Goal: Information Seeking & Learning: Learn about a topic

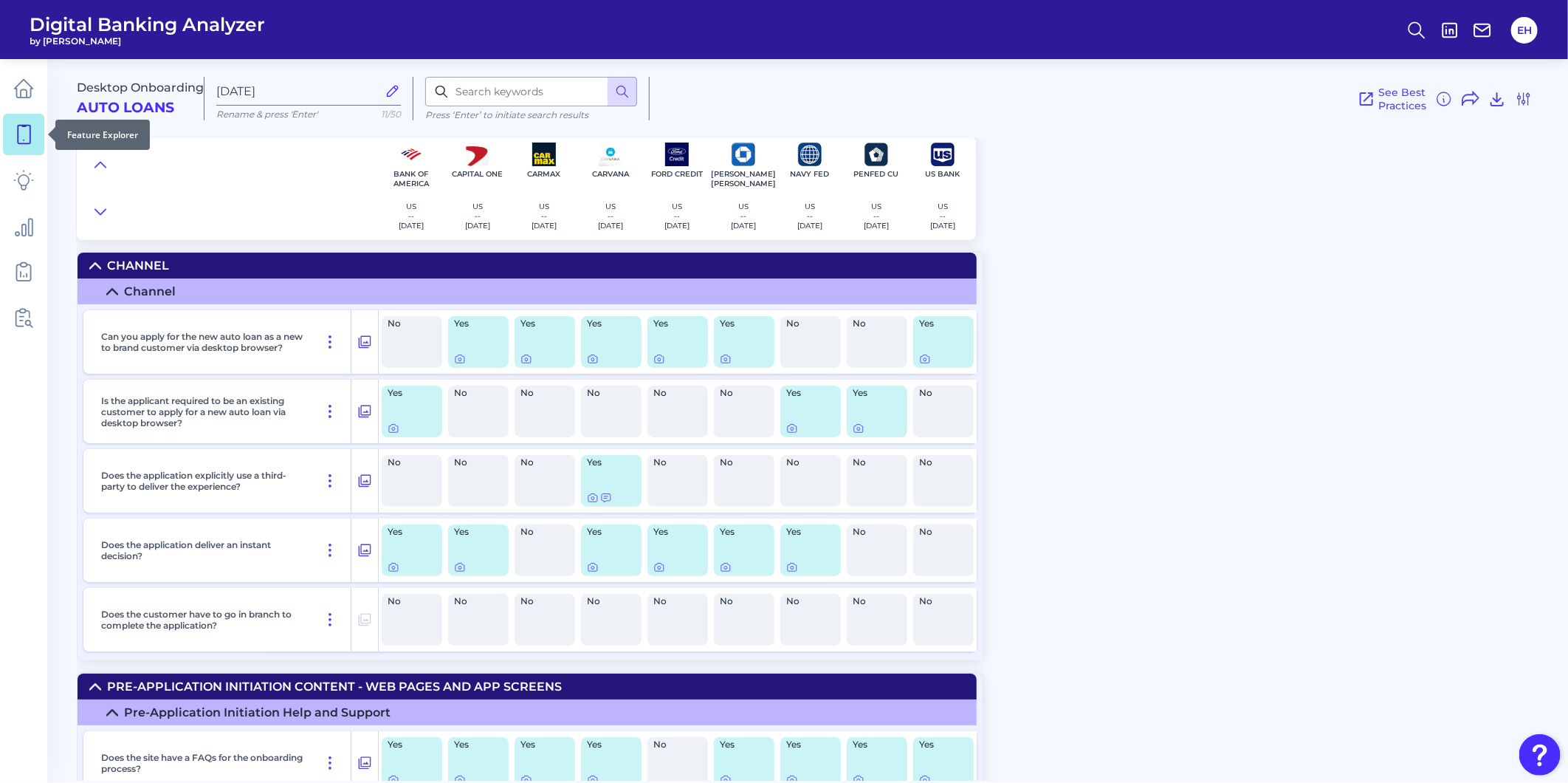
click at [20, 134] on icon at bounding box center [24, 135] width 21 height 21
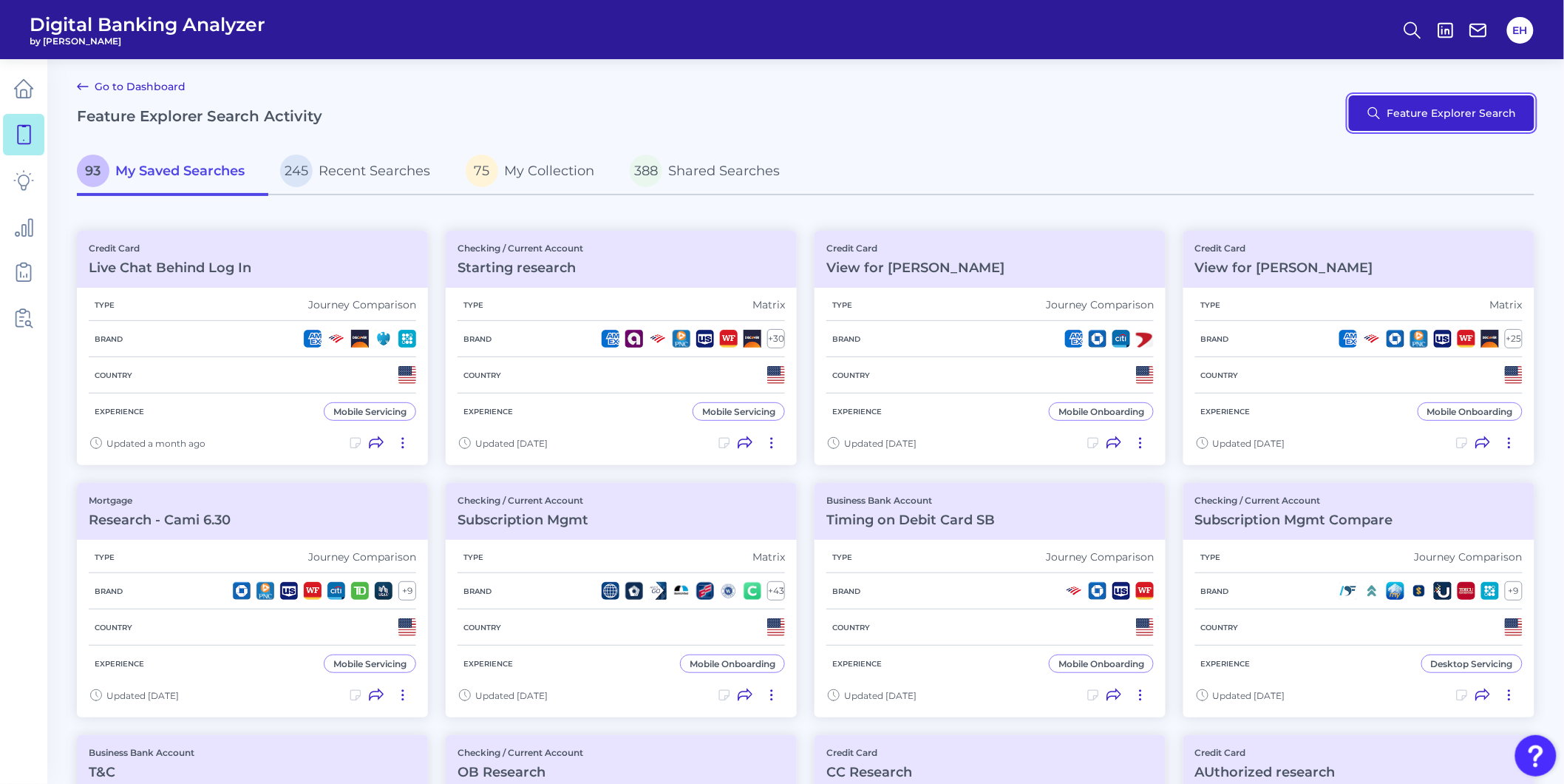
click at [1489, 119] on button "Feature Explorer Search" at bounding box center [1441, 113] width 185 height 35
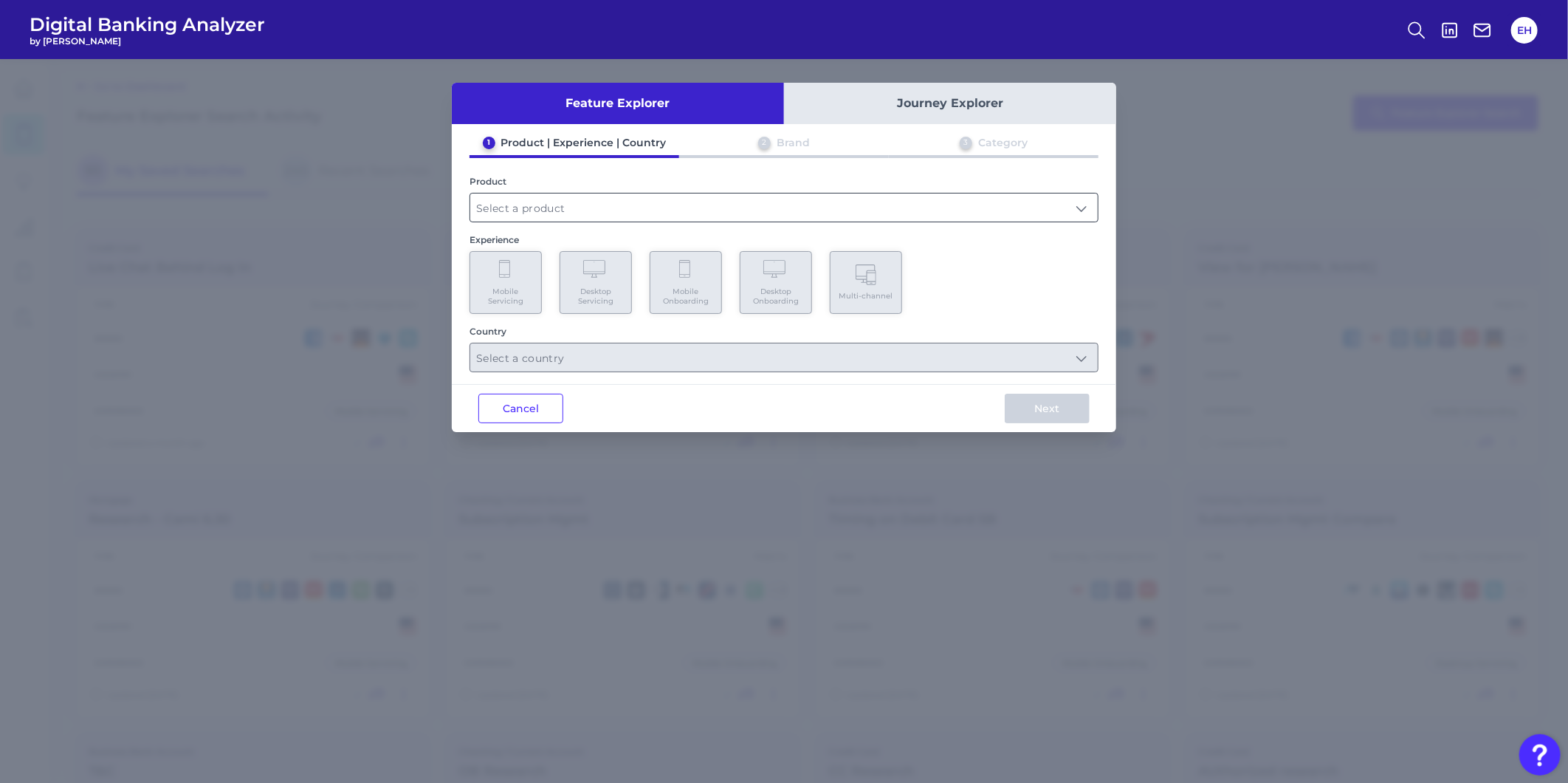
click at [697, 213] on input "text" at bounding box center [784, 207] width 628 height 28
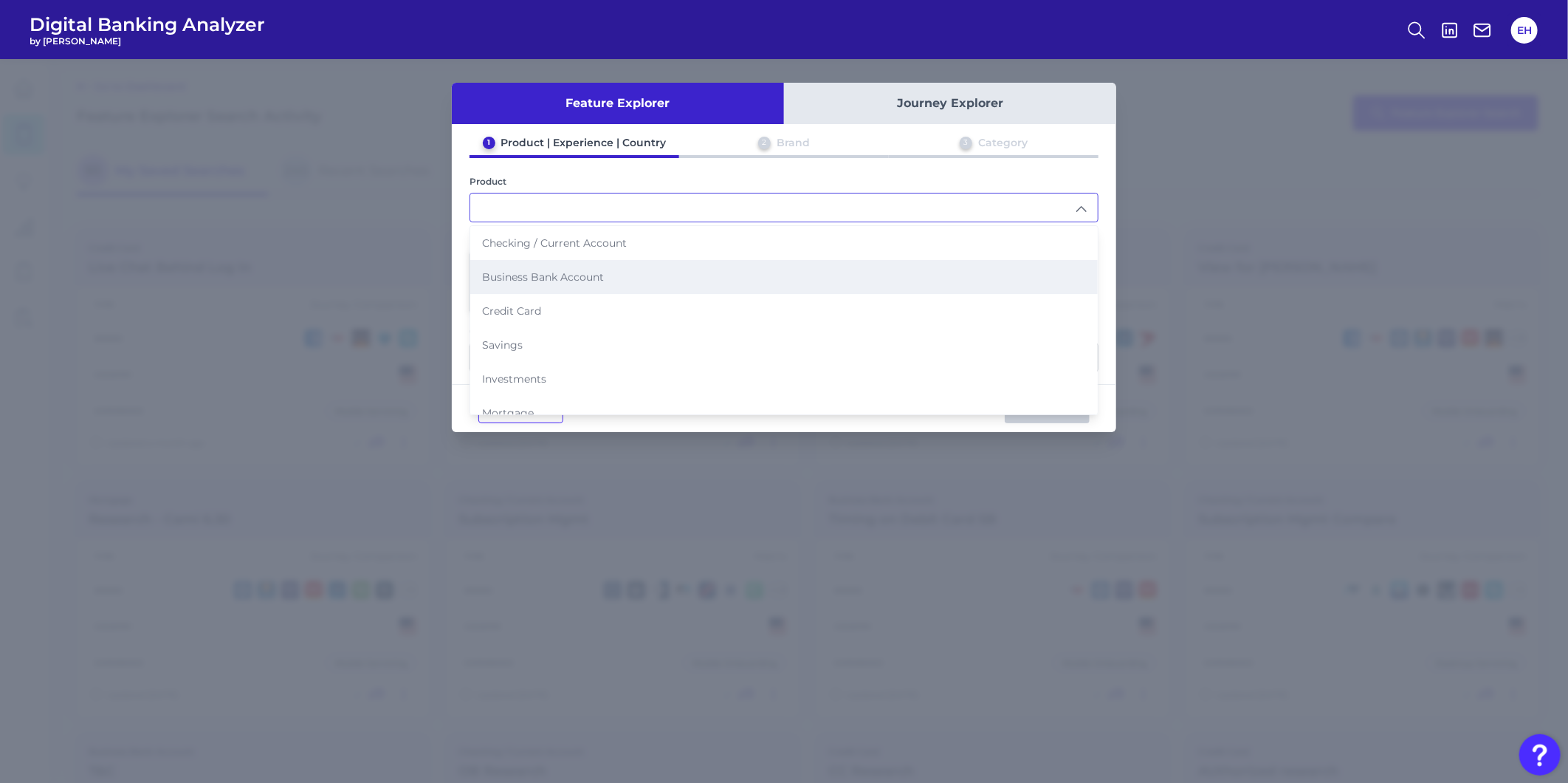
click at [665, 281] on li "Business Bank Account" at bounding box center [784, 277] width 628 height 34
type input "Business Bank Account"
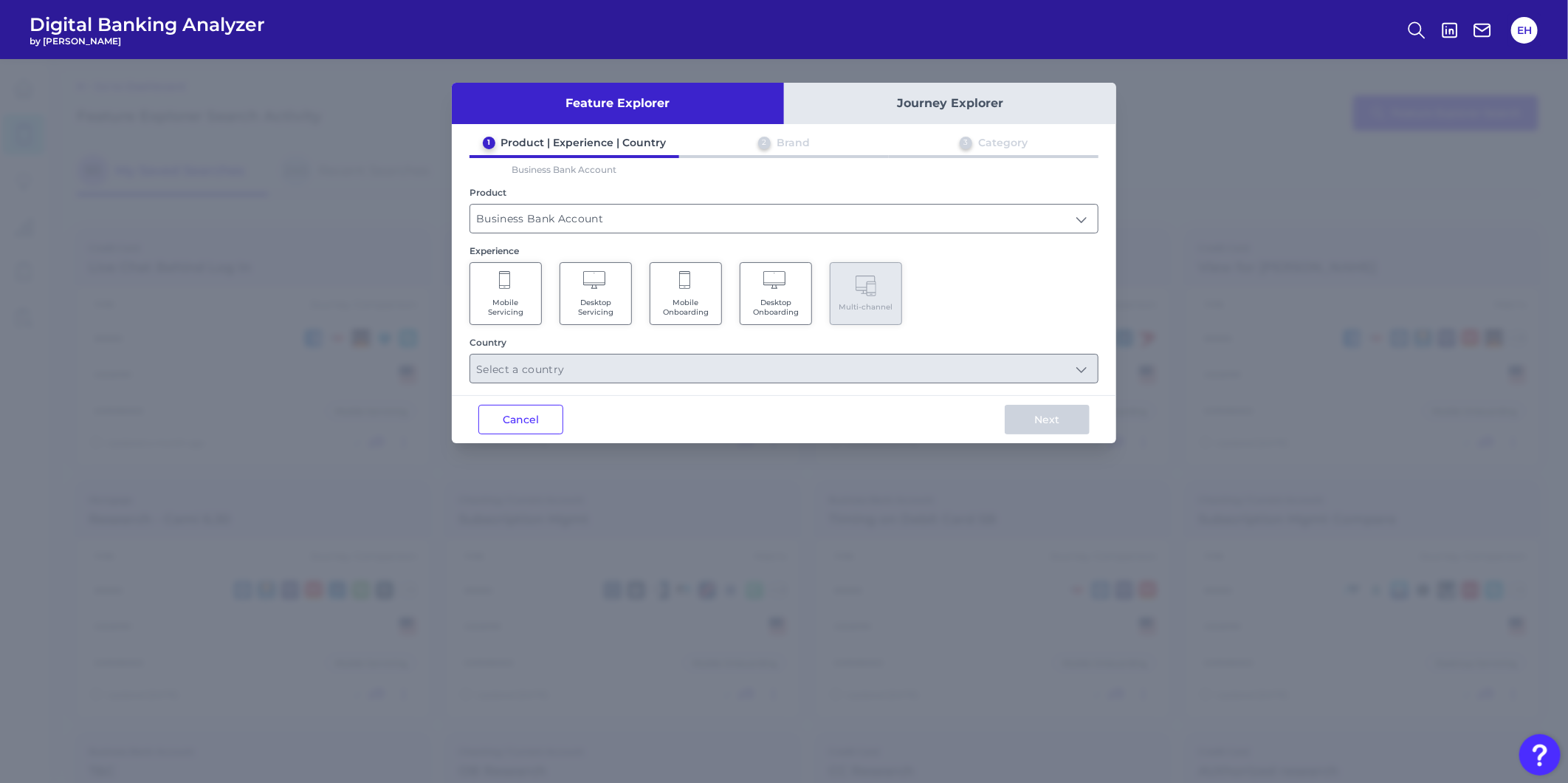
click at [787, 294] on Onboarding "Desktop Onboarding" at bounding box center [776, 293] width 72 height 62
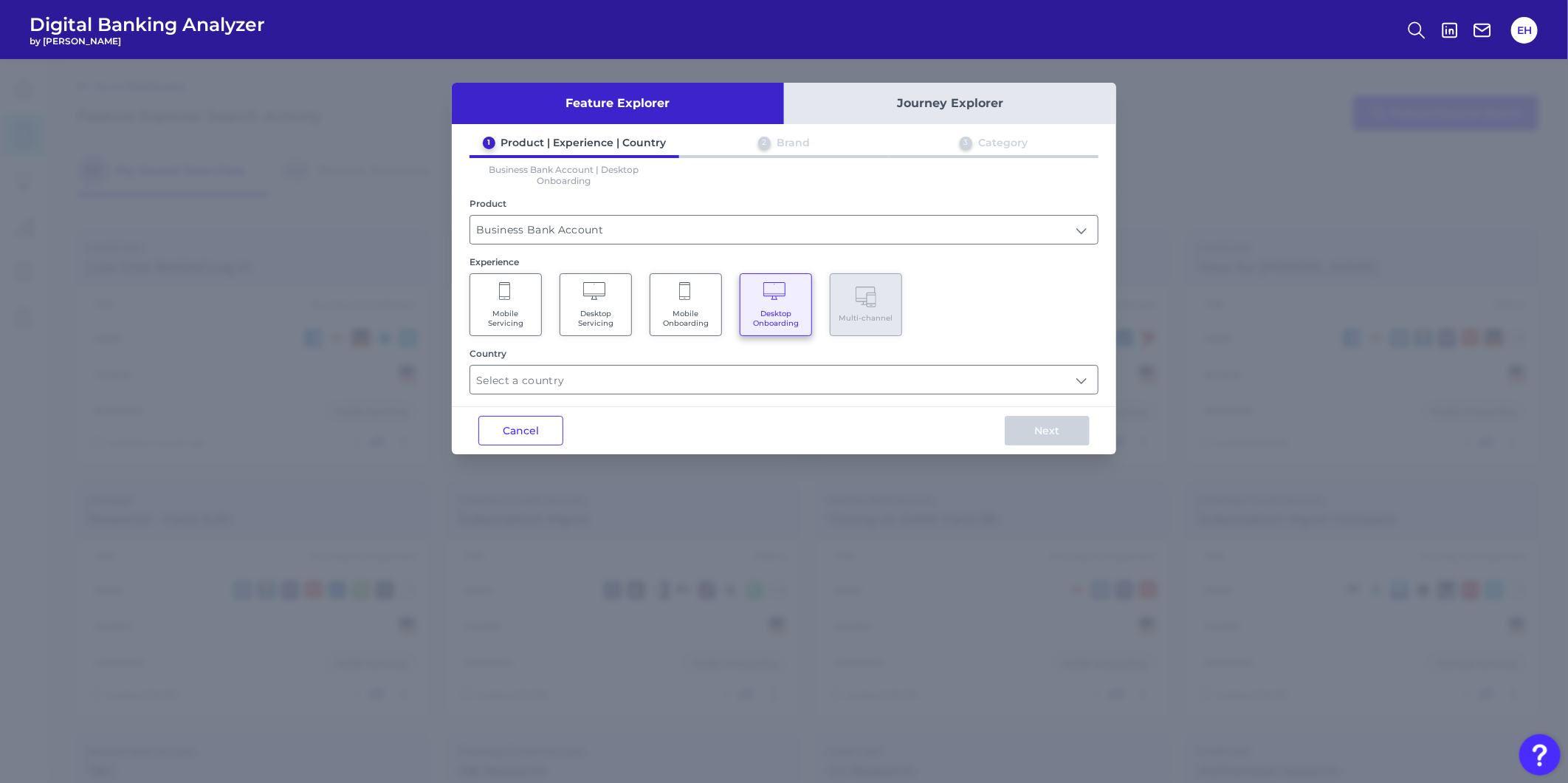
click at [679, 308] on span "Mobile Onboarding" at bounding box center [686, 318] width 56 height 19
click at [778, 289] on icon at bounding box center [776, 292] width 26 height 21
click at [711, 308] on span "Mobile Onboarding" at bounding box center [686, 318] width 56 height 19
click at [648, 392] on div at bounding box center [784, 379] width 629 height 30
click at [644, 377] on input "text" at bounding box center [784, 379] width 628 height 28
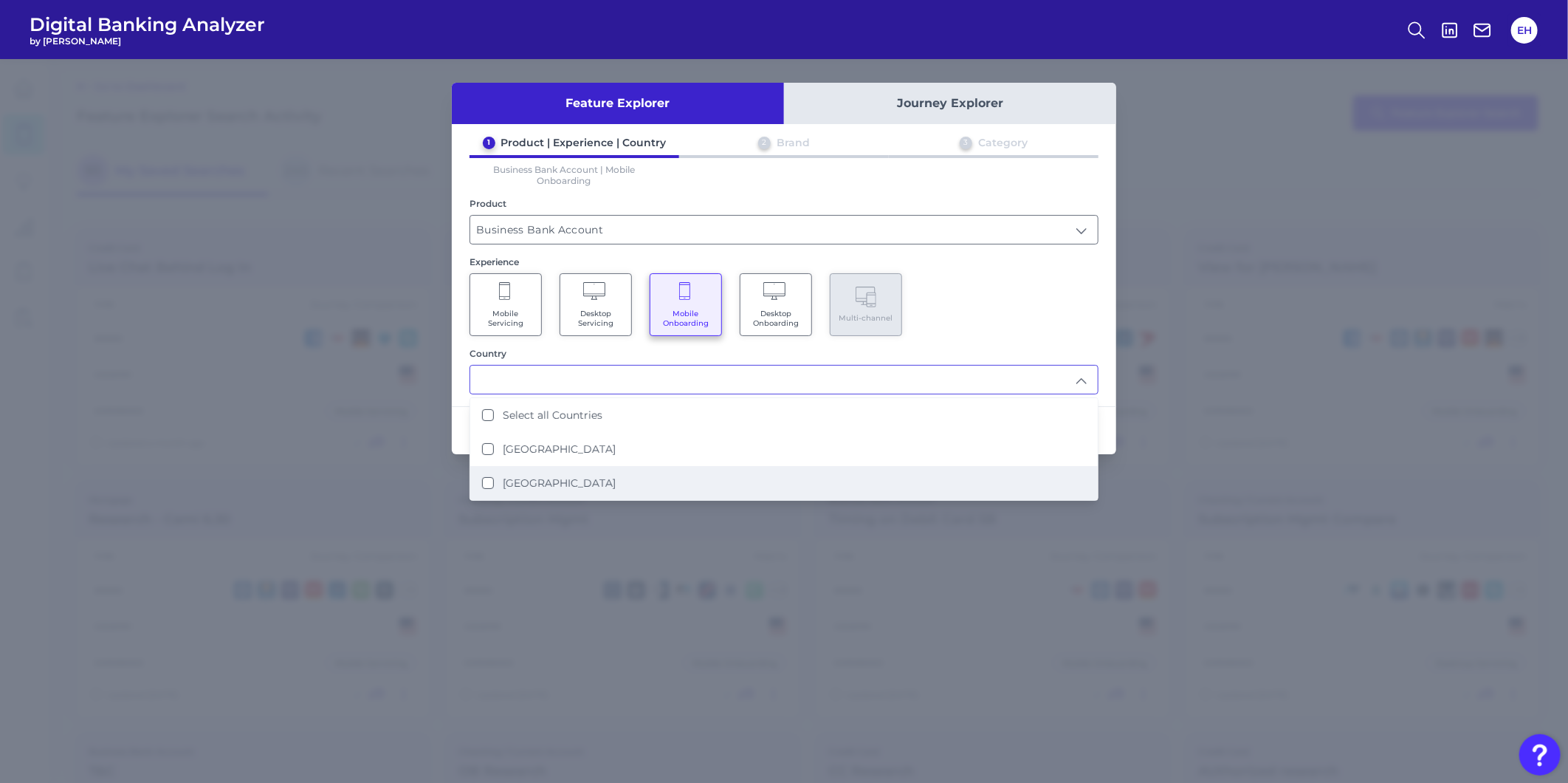
click at [603, 479] on li "[GEOGRAPHIC_DATA]" at bounding box center [784, 483] width 628 height 34
type input "[GEOGRAPHIC_DATA]"
click at [994, 312] on div "Mobile Servicing Desktop Servicing Mobile Onboarding Desktop Onboarding Multi-c…" at bounding box center [784, 304] width 629 height 62
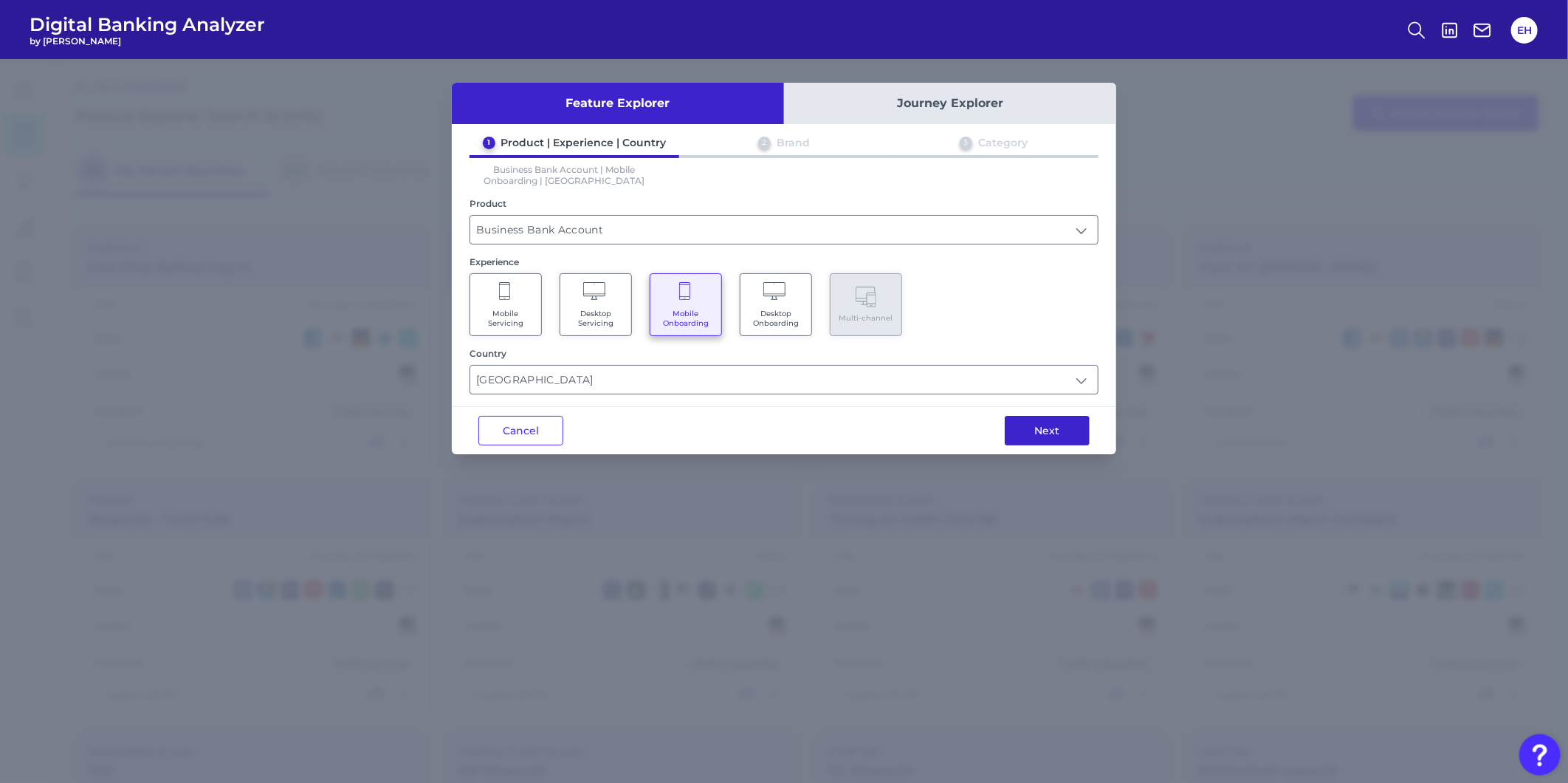
click at [1031, 433] on button "Next" at bounding box center [1047, 430] width 85 height 30
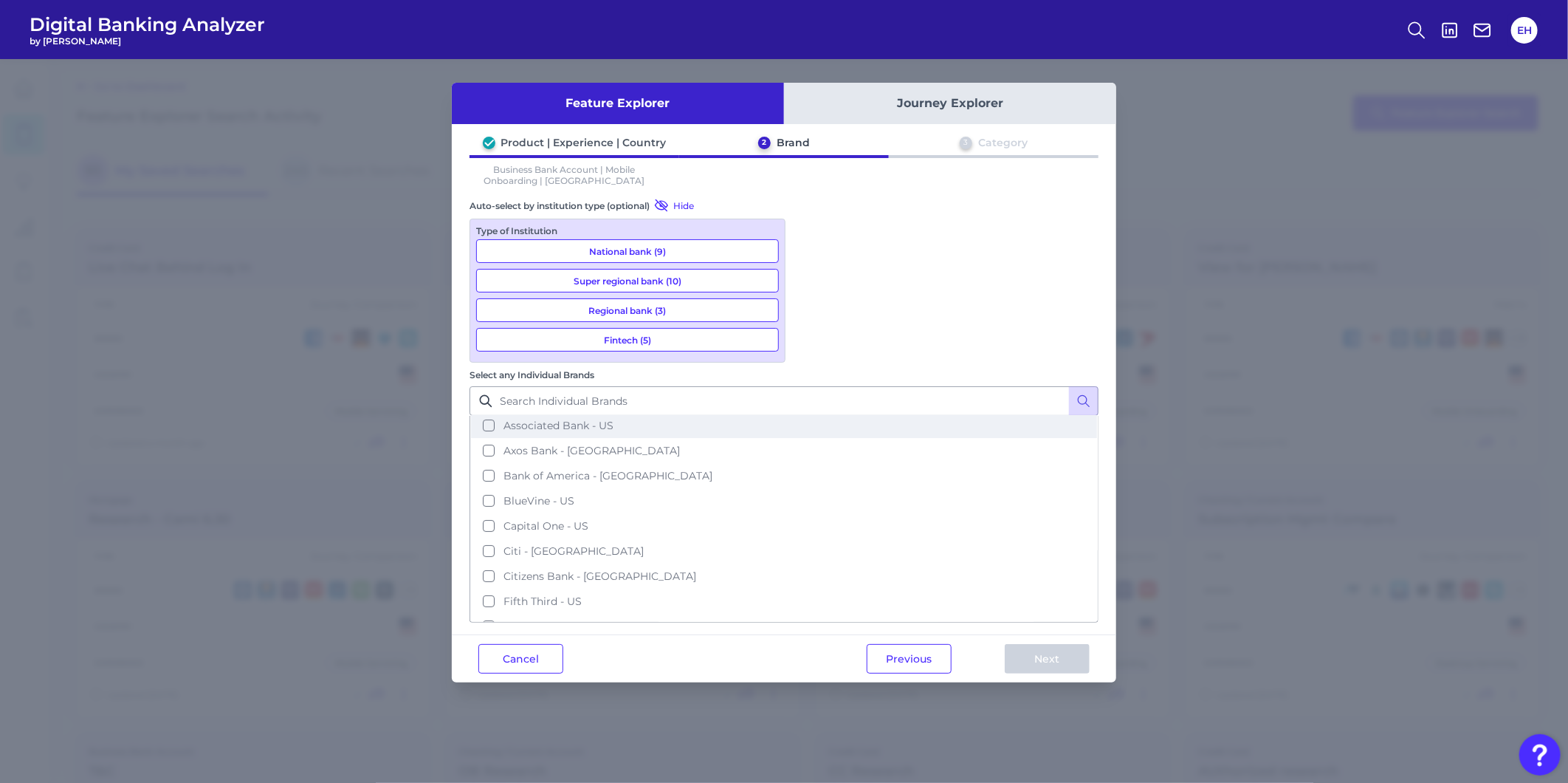
scroll to position [82, 0]
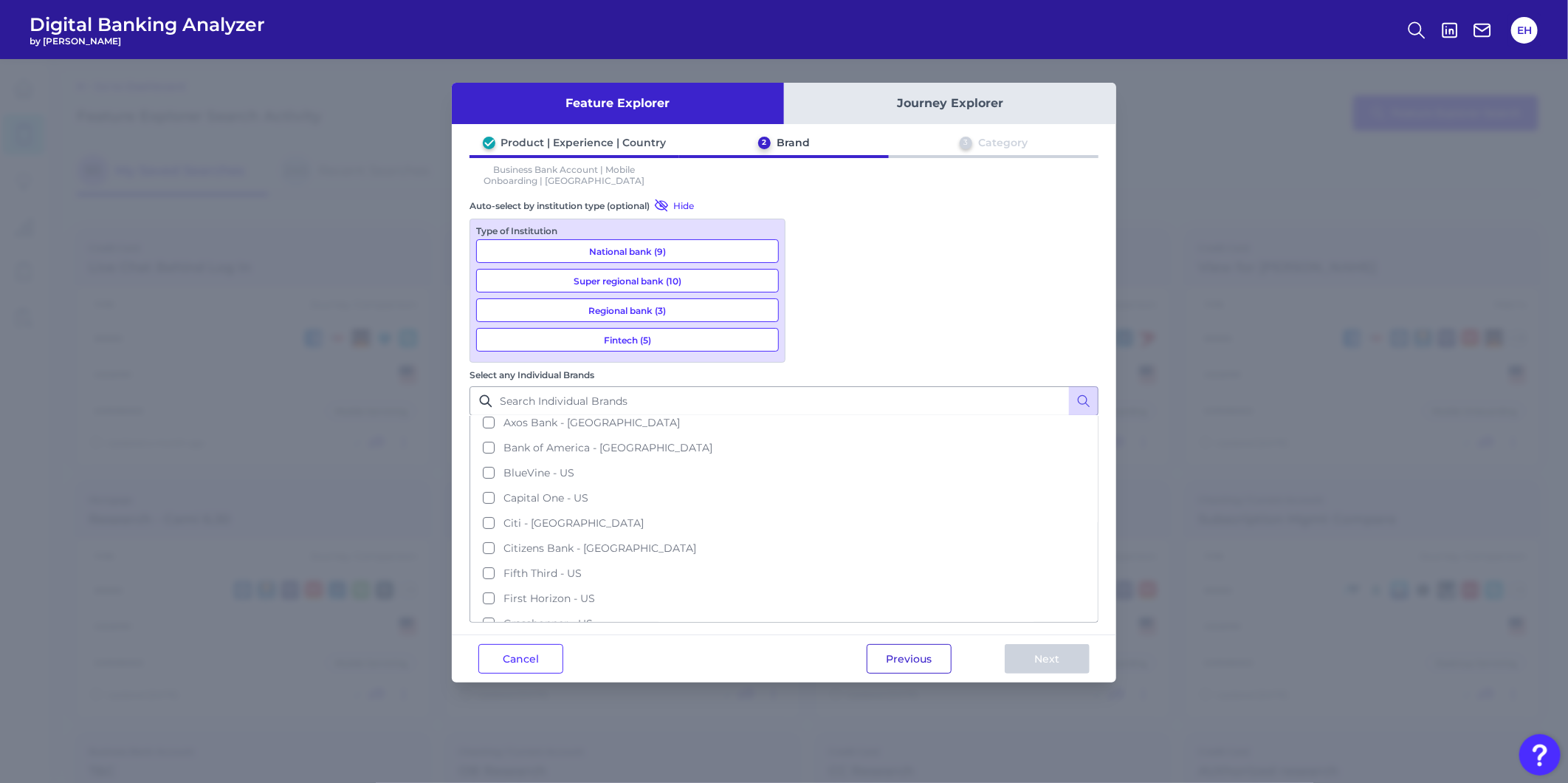
click at [900, 644] on button "Previous" at bounding box center [909, 658] width 85 height 30
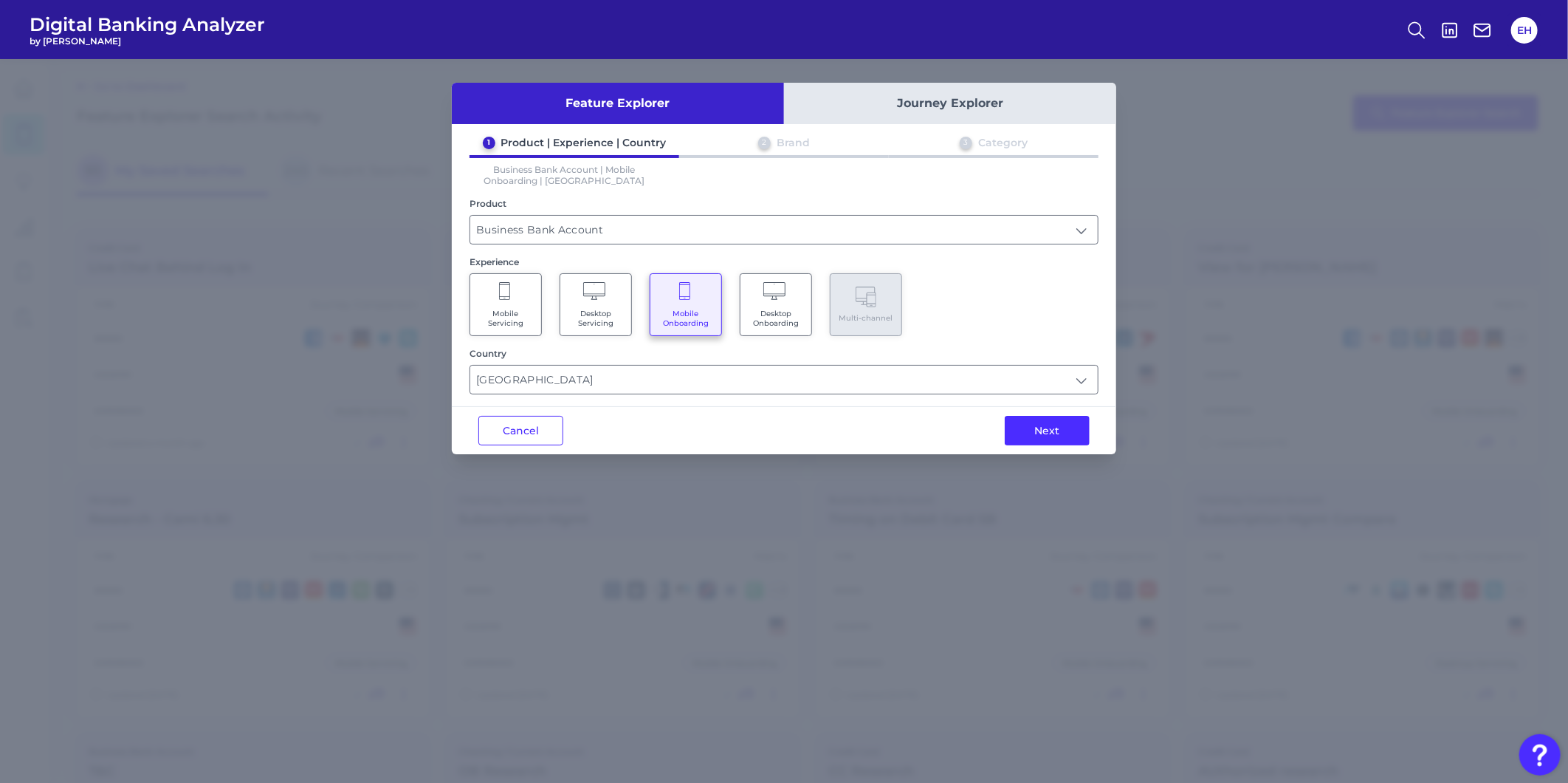
click at [496, 291] on Servicing "Mobile Servicing" at bounding box center [506, 304] width 72 height 62
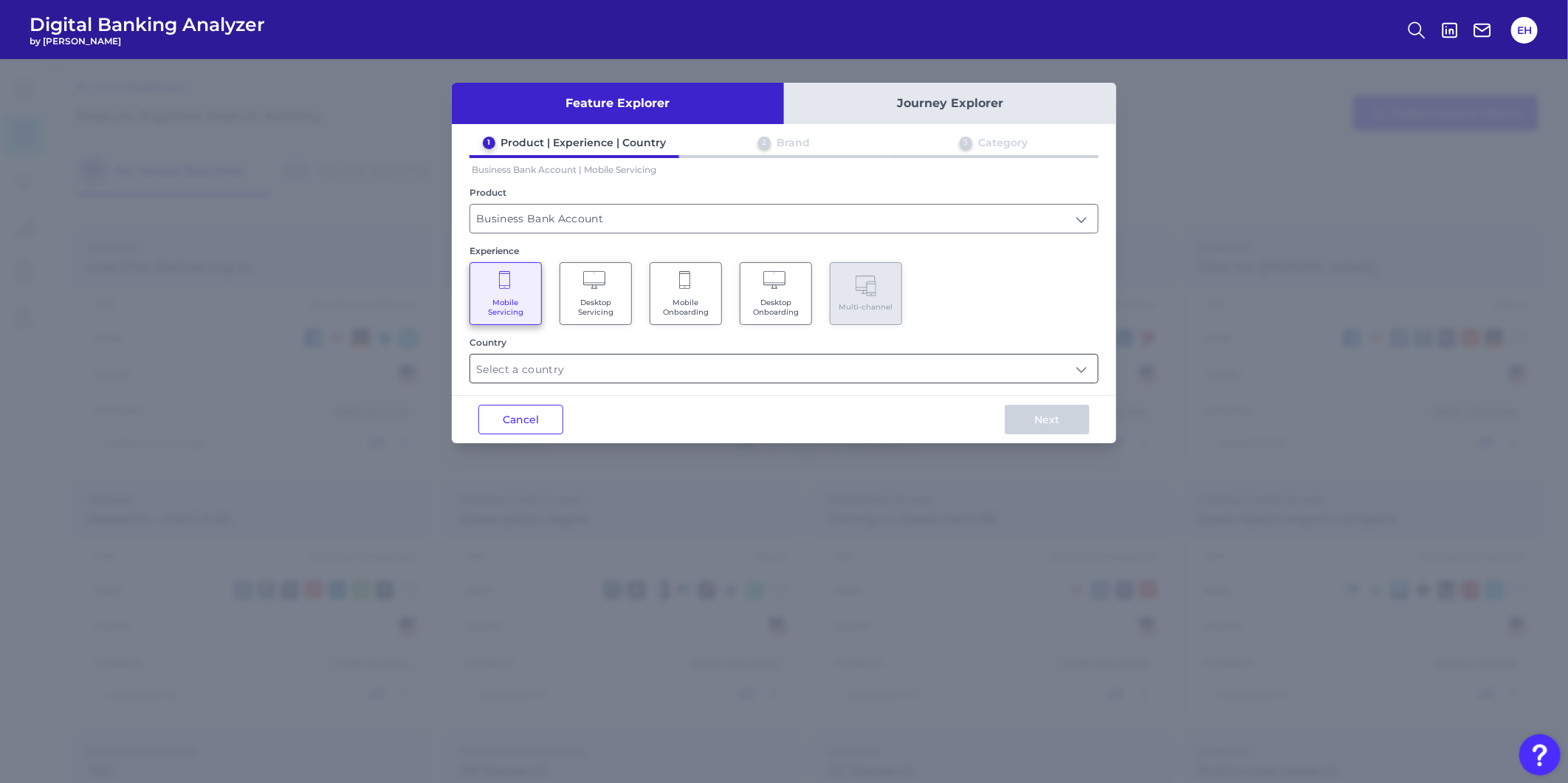
click at [657, 366] on input "text" at bounding box center [784, 368] width 628 height 28
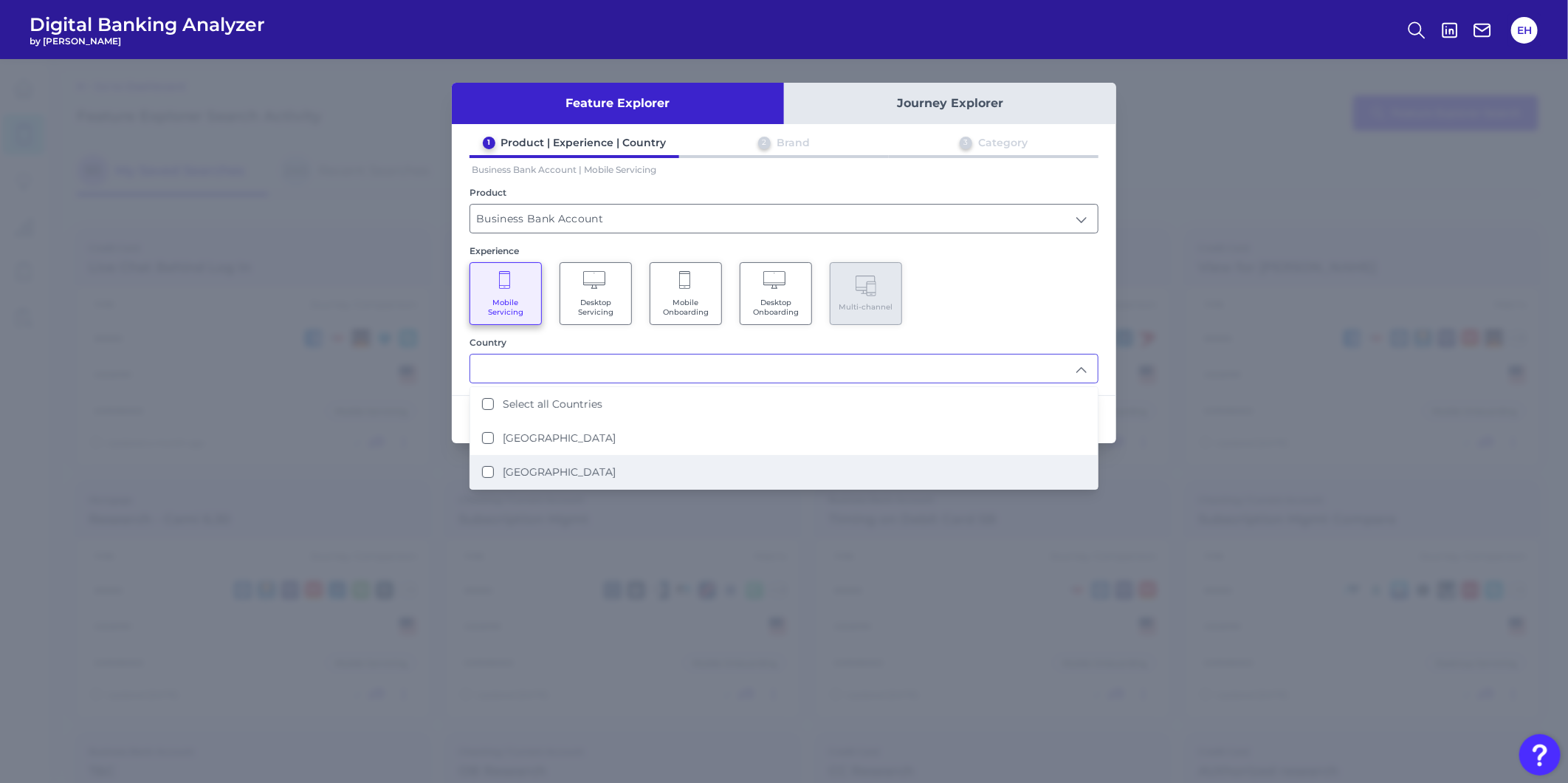
click at [650, 458] on li "[GEOGRAPHIC_DATA]" at bounding box center [784, 472] width 628 height 34
type input "[GEOGRAPHIC_DATA]"
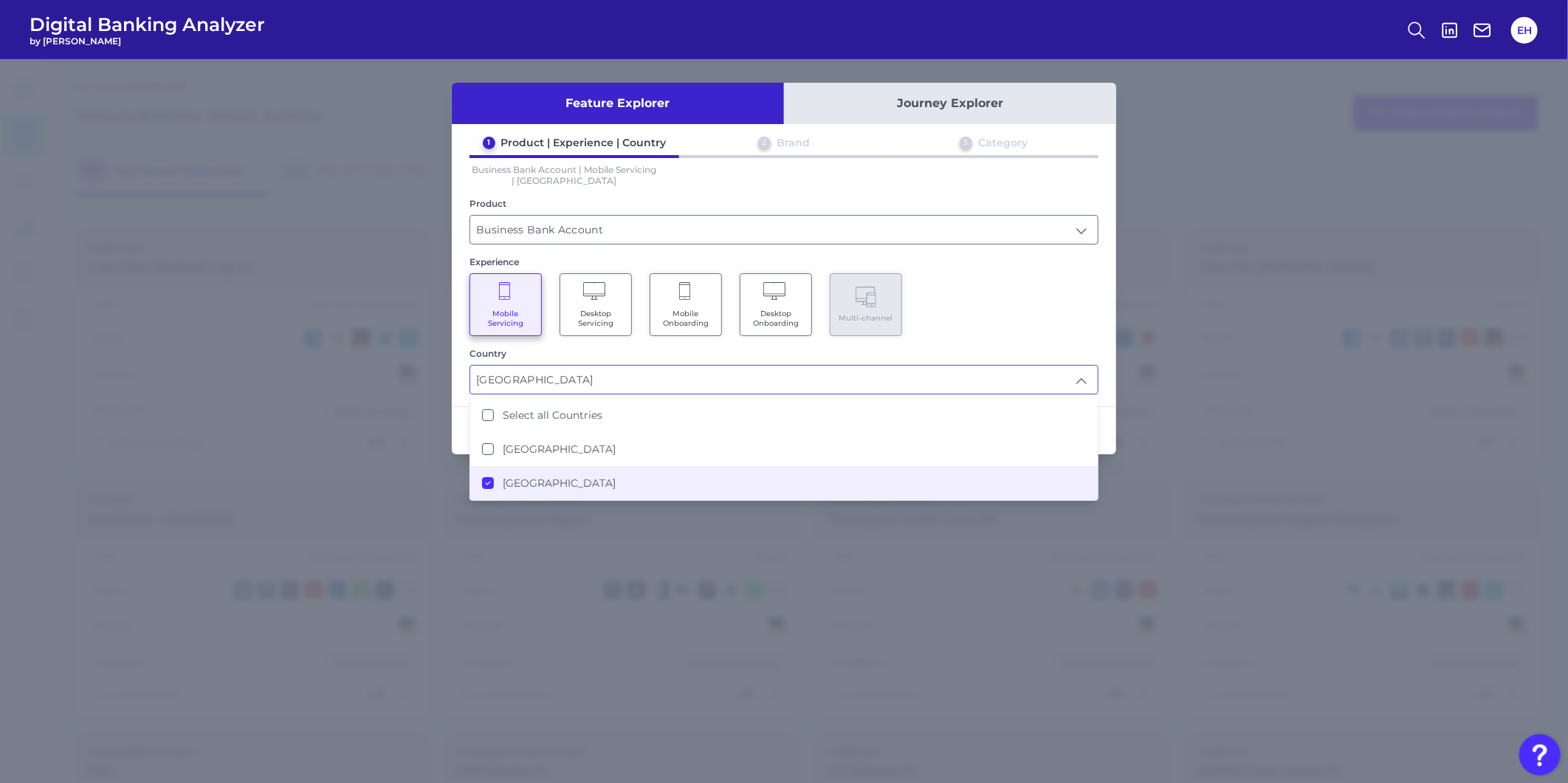
click at [988, 318] on div "Mobile Servicing Desktop Servicing Mobile Onboarding Desktop Onboarding Multi-c…" at bounding box center [784, 304] width 629 height 62
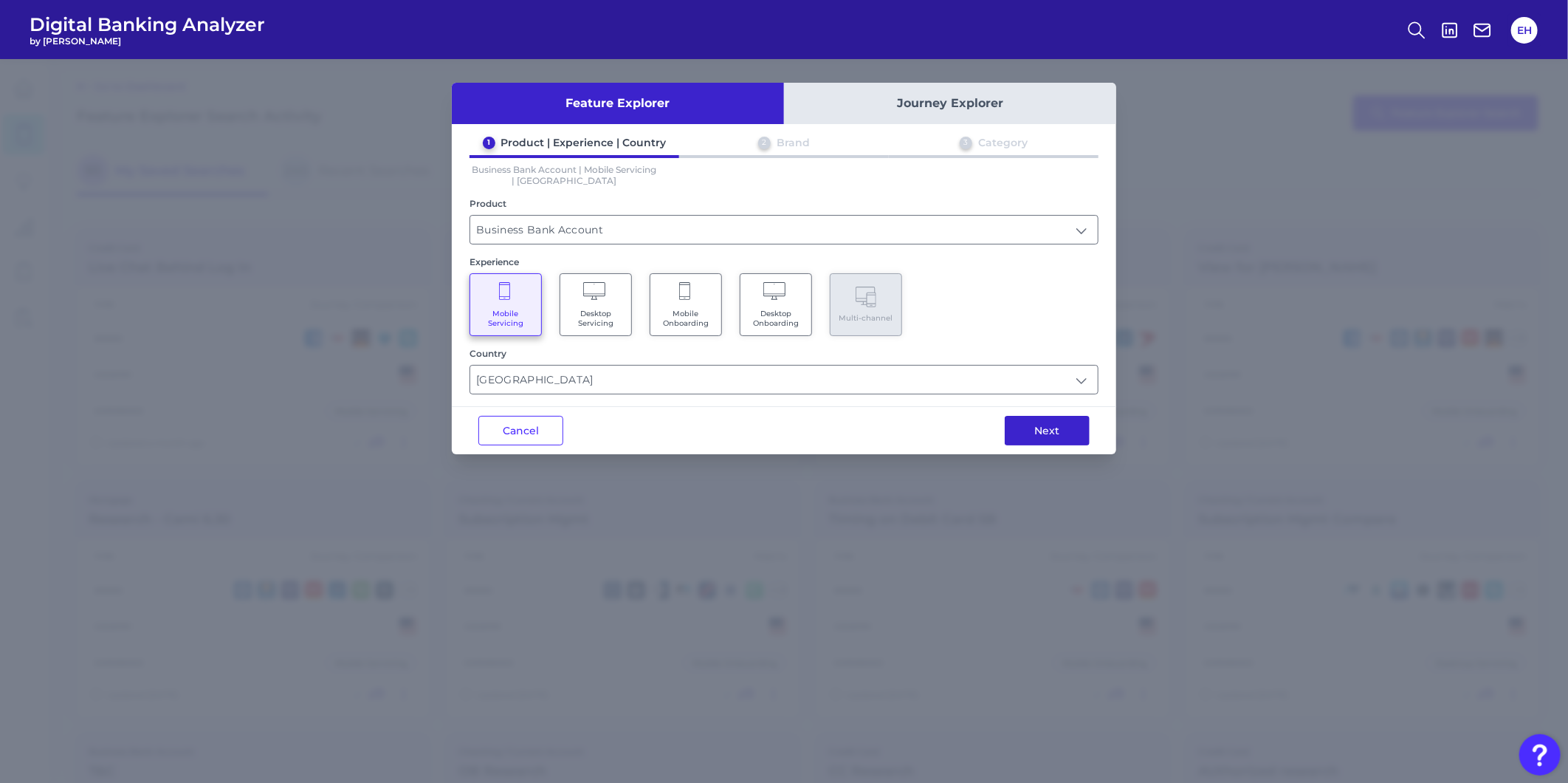
click at [1015, 416] on button "Next" at bounding box center [1047, 430] width 85 height 30
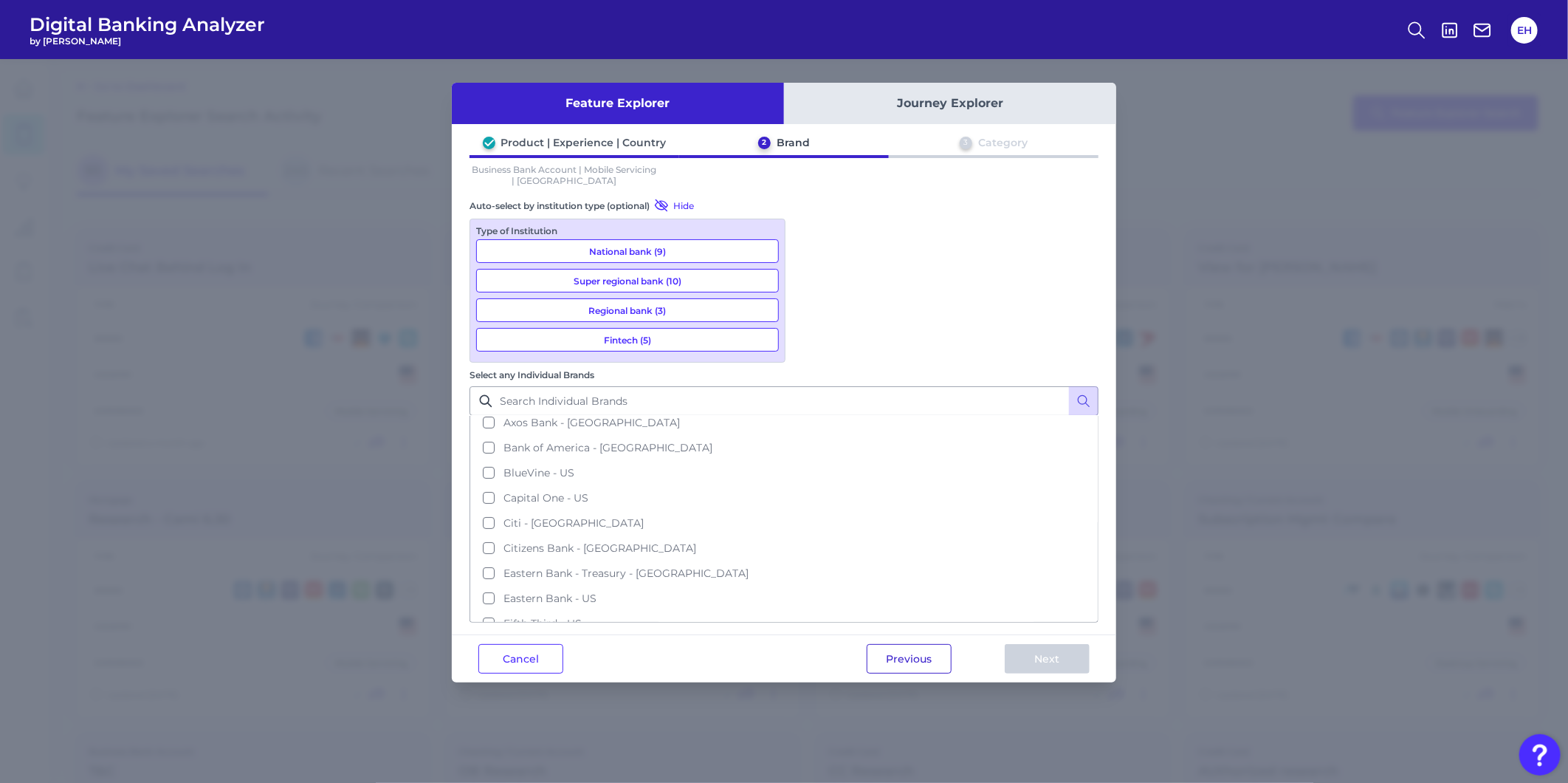
click at [925, 644] on button "Previous" at bounding box center [909, 658] width 85 height 30
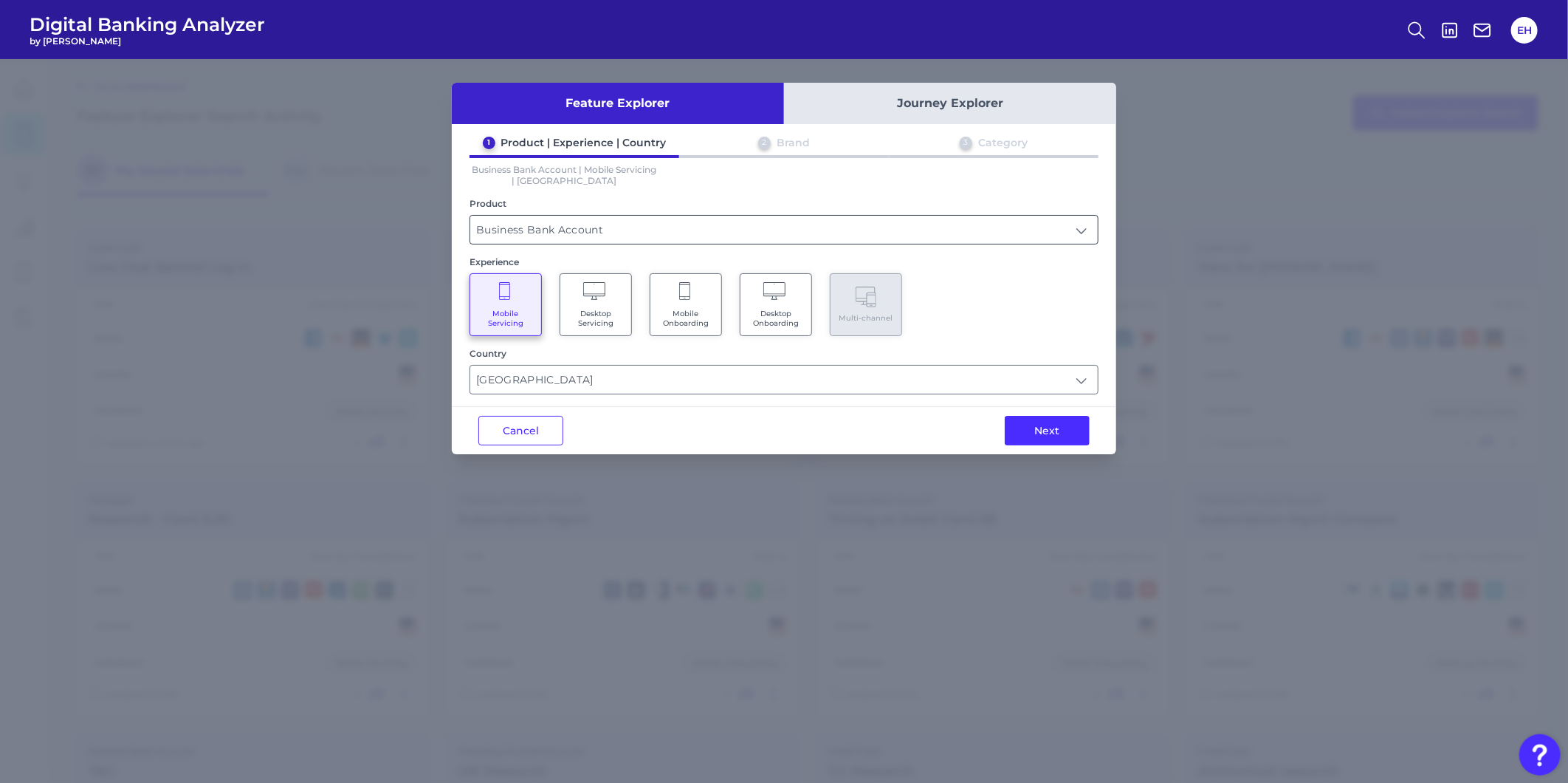
click at [602, 232] on input "Business Bank Account" at bounding box center [784, 229] width 628 height 28
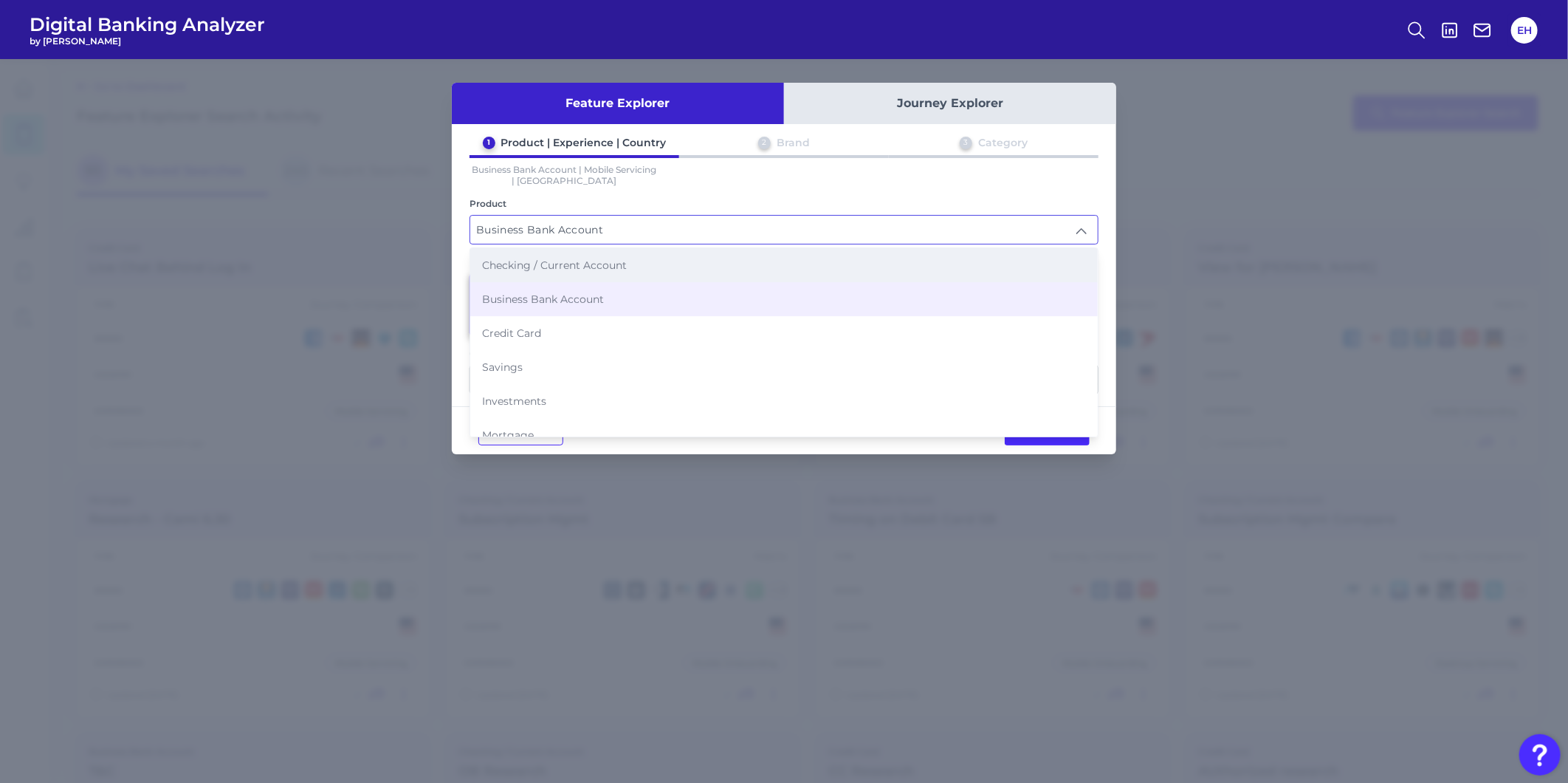
click at [605, 263] on span "Checking / Current Account" at bounding box center [554, 265] width 145 height 14
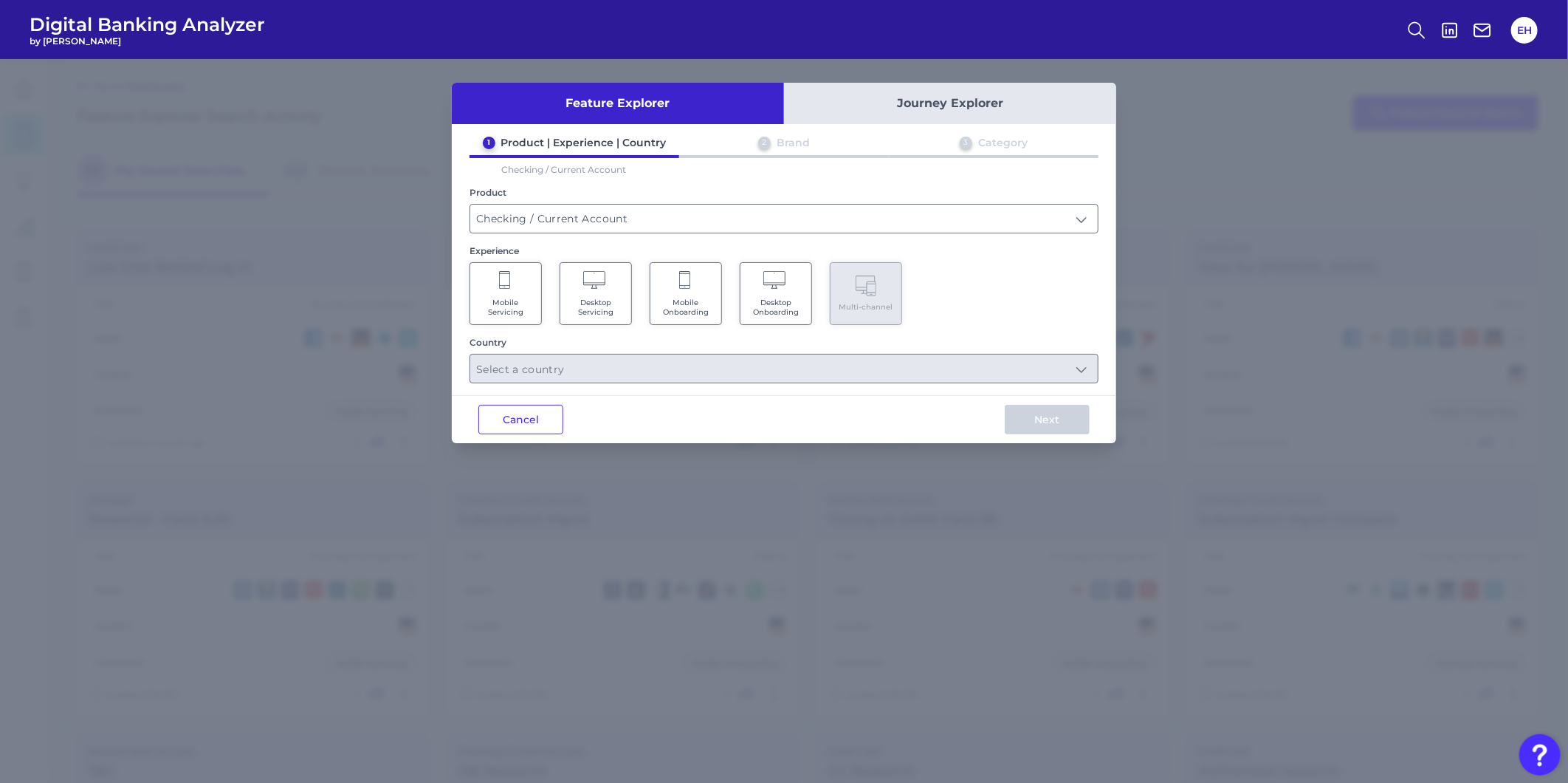
type input "Checking / Current Account"
click at [541, 300] on Servicing "Mobile Servicing" at bounding box center [506, 293] width 72 height 62
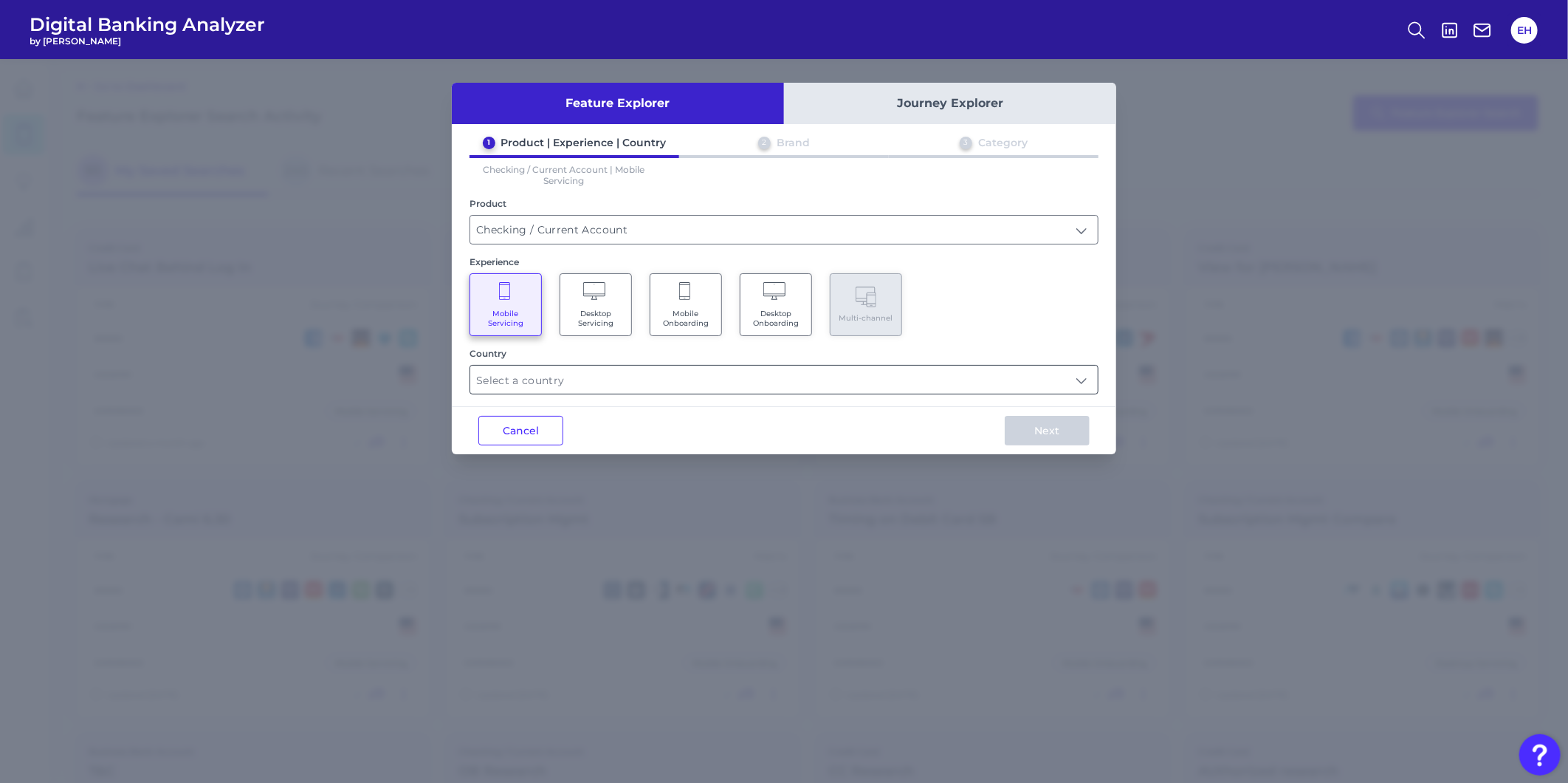
click at [810, 377] on input "text" at bounding box center [784, 379] width 628 height 28
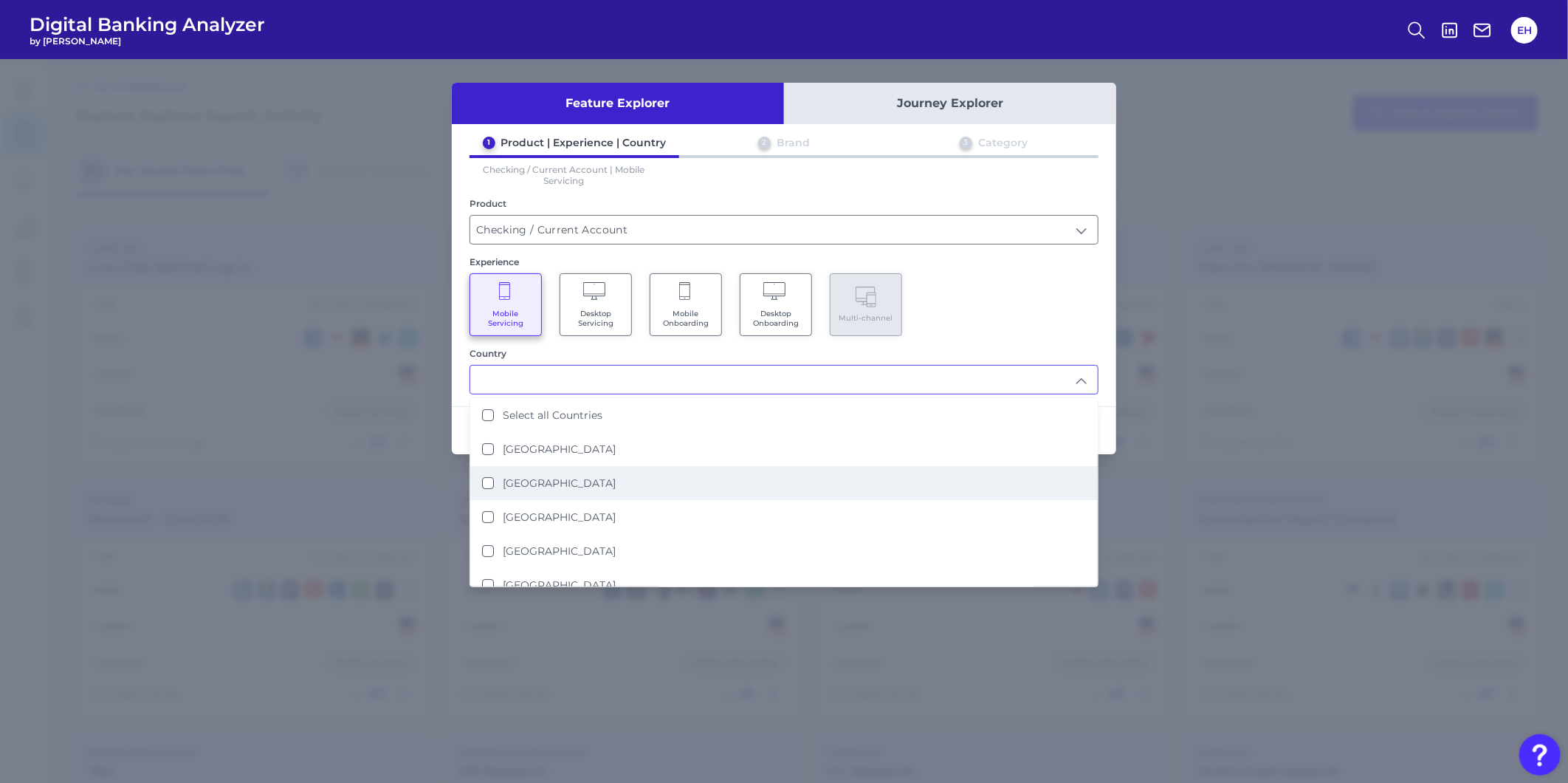
click at [751, 476] on li "[GEOGRAPHIC_DATA]" at bounding box center [784, 483] width 628 height 34
type input "[GEOGRAPHIC_DATA]"
click at [944, 316] on div "Mobile Servicing Desktop Servicing Mobile Onboarding Desktop Onboarding Multi-c…" at bounding box center [784, 304] width 629 height 62
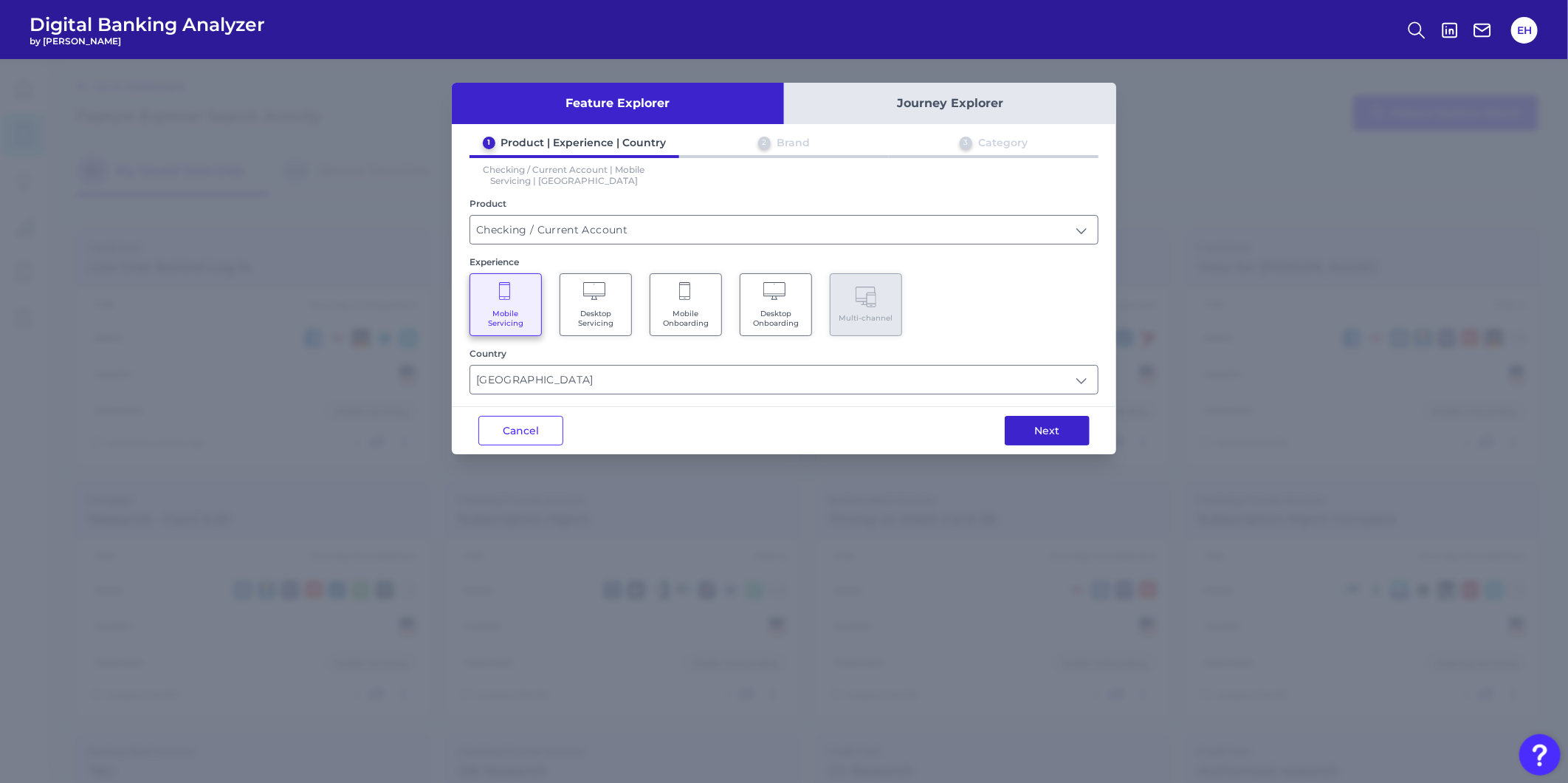
click at [1031, 432] on button "Next" at bounding box center [1047, 430] width 85 height 30
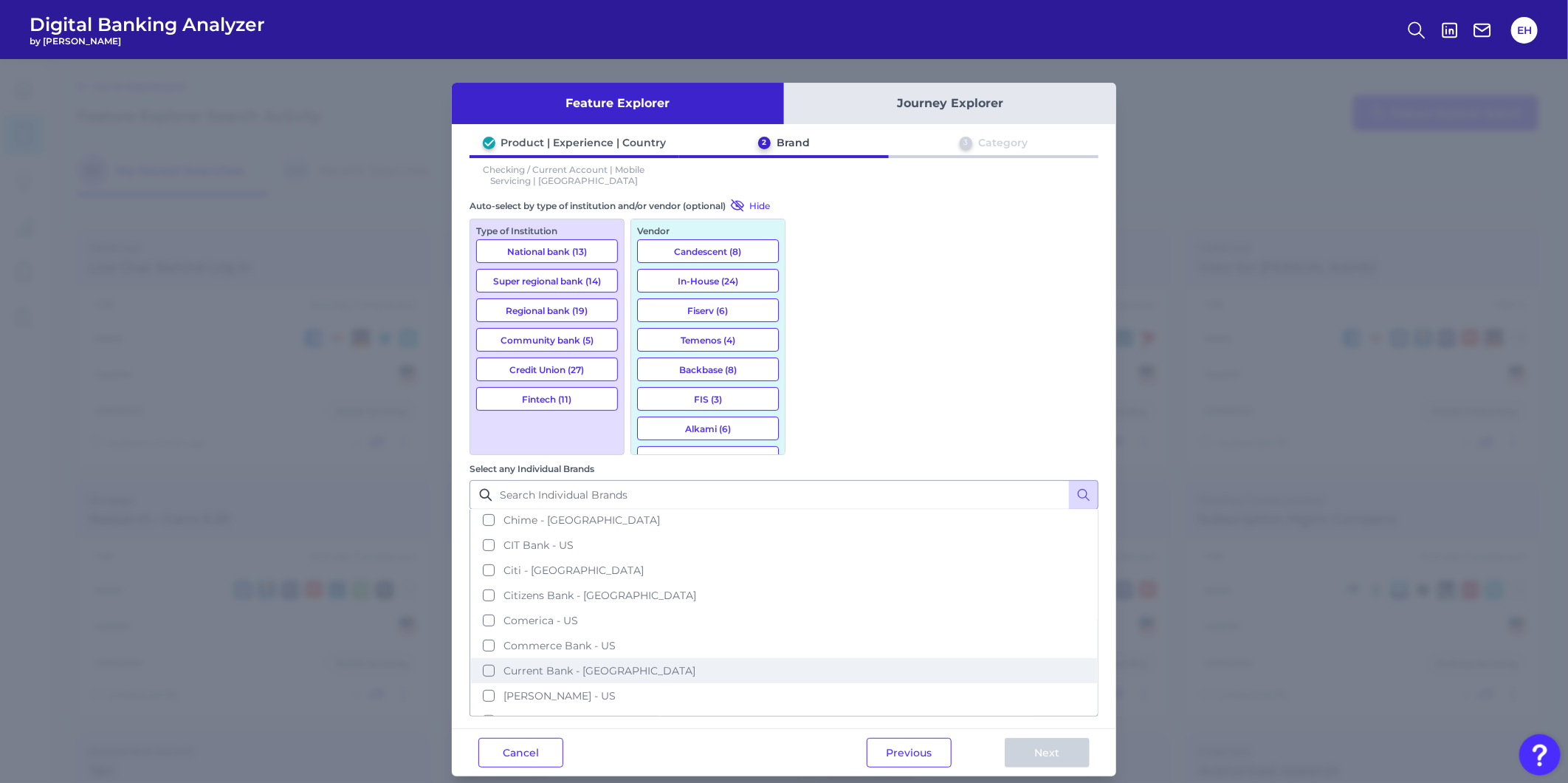
scroll to position [492, 0]
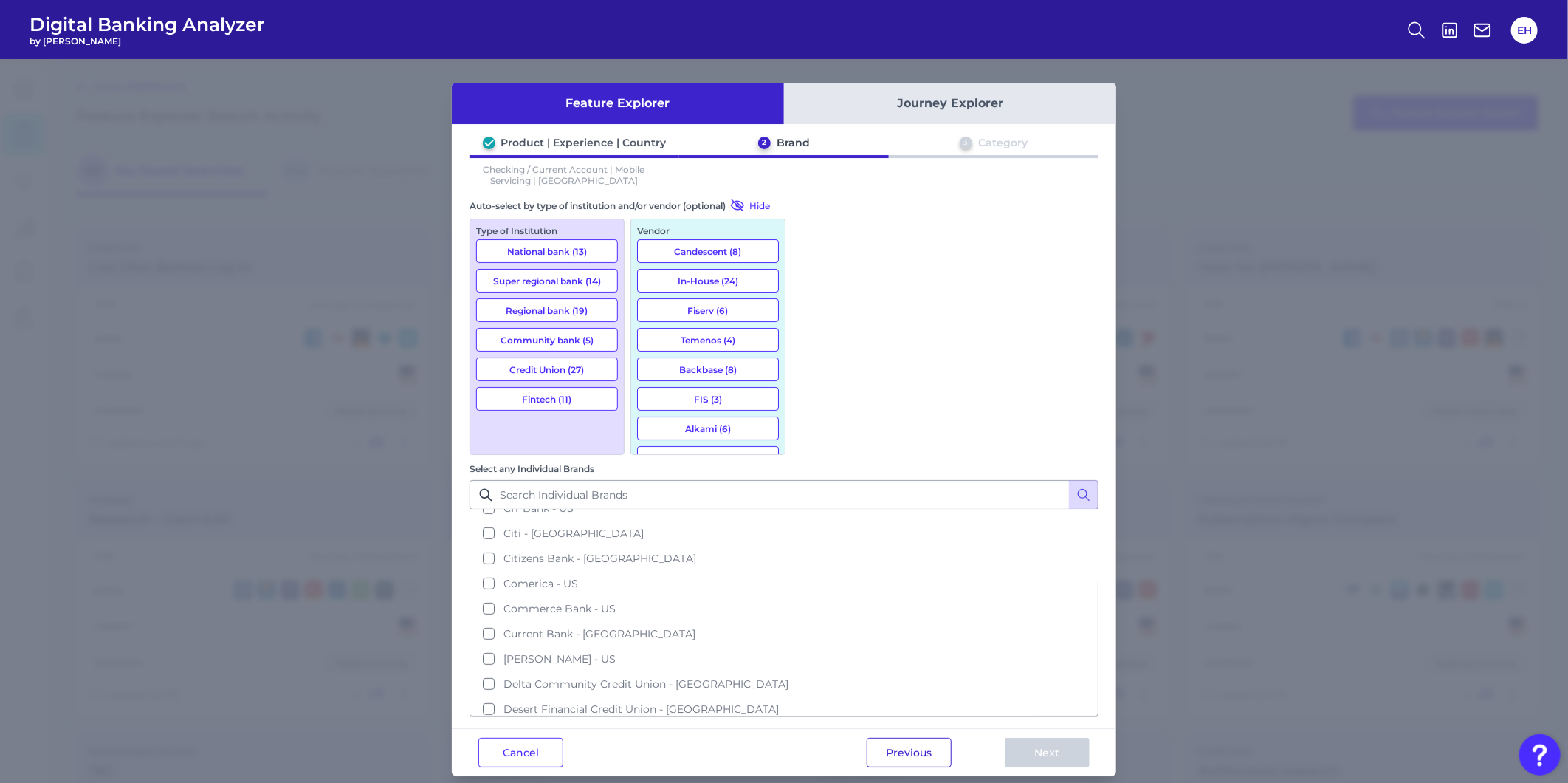
click at [888, 737] on button "Previous" at bounding box center [909, 752] width 85 height 30
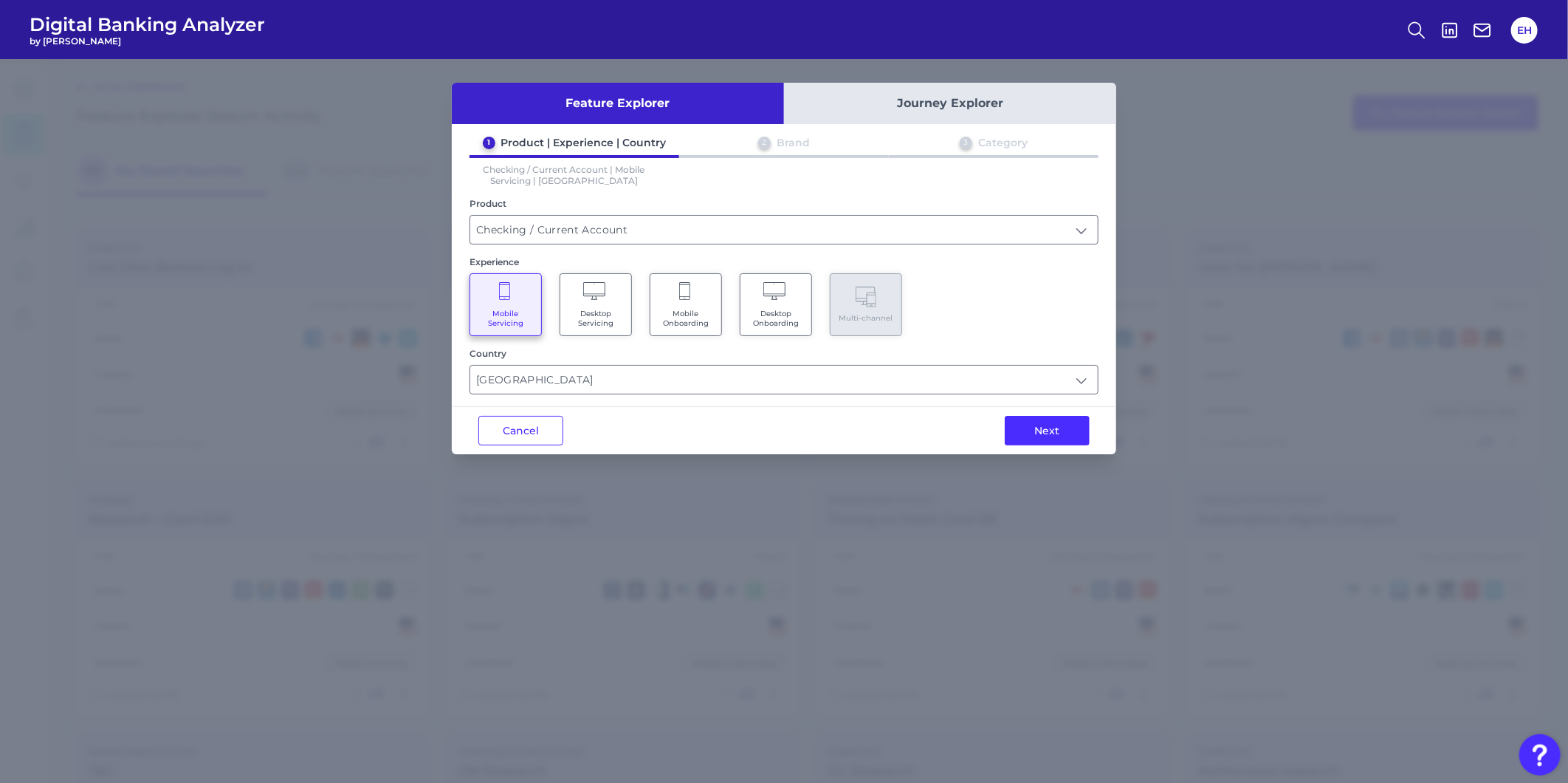
click at [682, 296] on icon at bounding box center [685, 292] width 14 height 21
click at [653, 377] on input "text" at bounding box center [784, 379] width 628 height 28
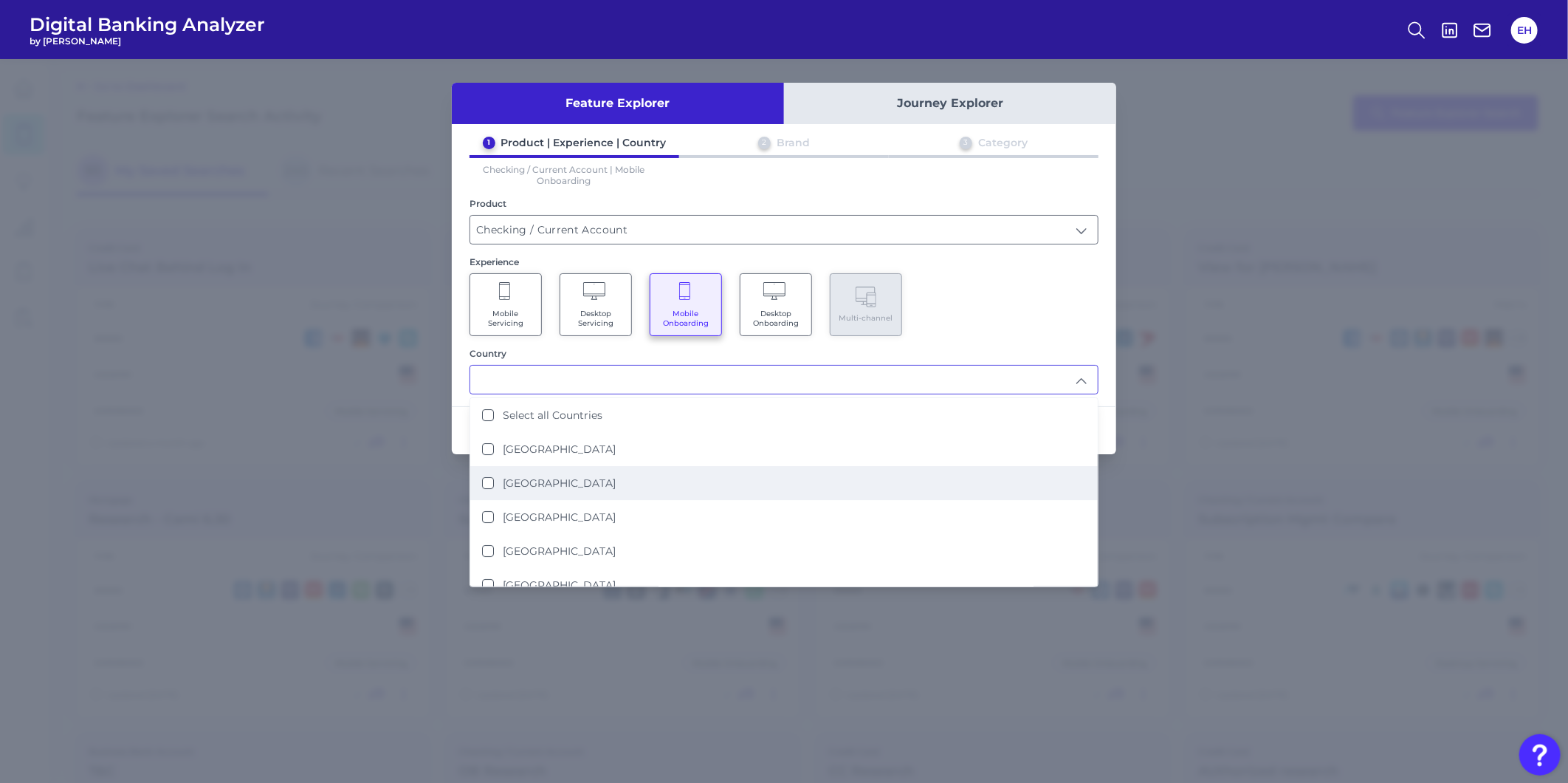
click at [633, 466] on li "[GEOGRAPHIC_DATA]" at bounding box center [784, 483] width 628 height 34
type input "[GEOGRAPHIC_DATA]"
click at [988, 343] on div "1 Product | Experience | Country 2 Brand 3 Category Checking / Current Account …" at bounding box center [784, 265] width 664 height 259
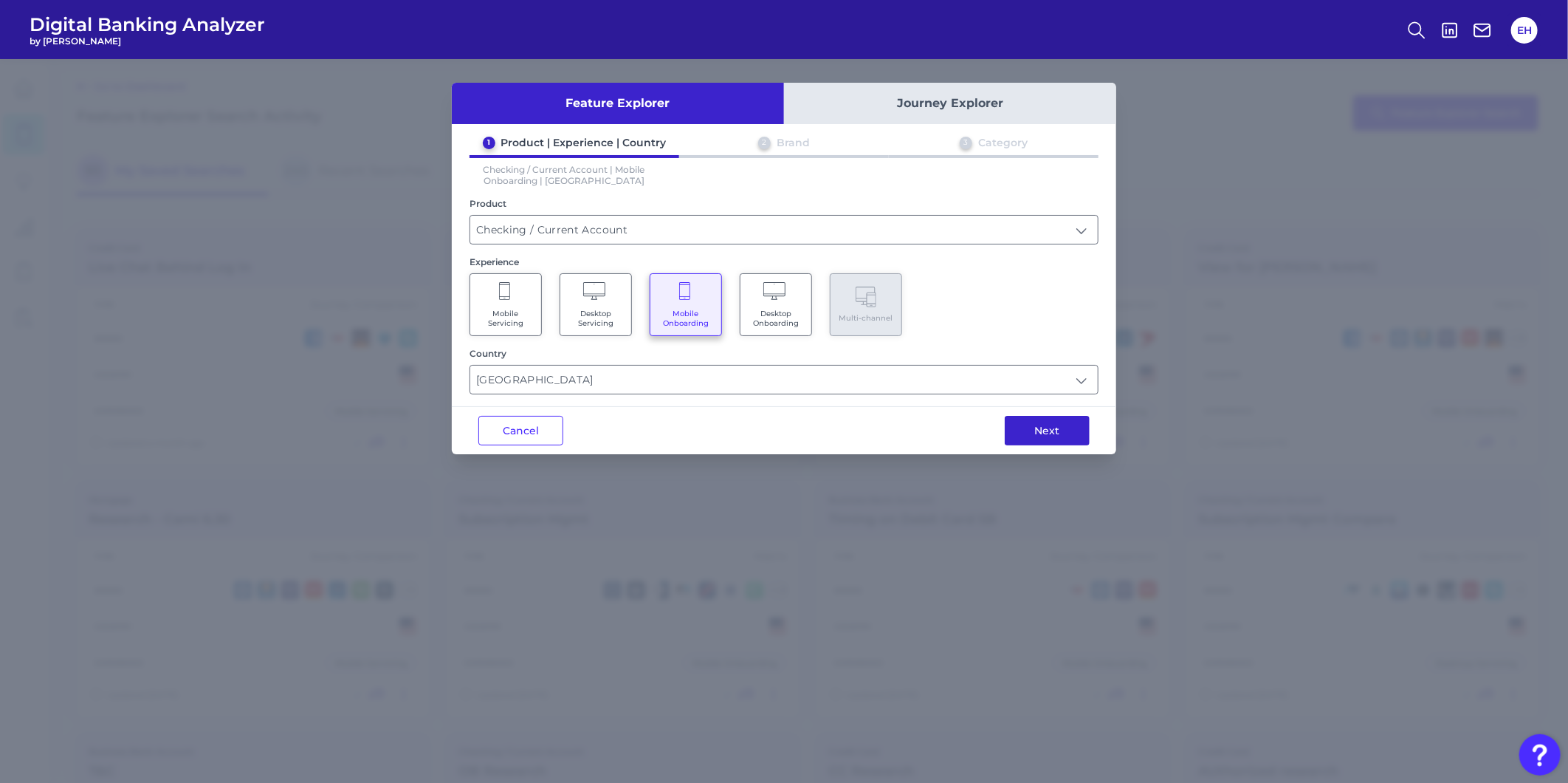
click at [1031, 421] on button "Next" at bounding box center [1047, 430] width 85 height 30
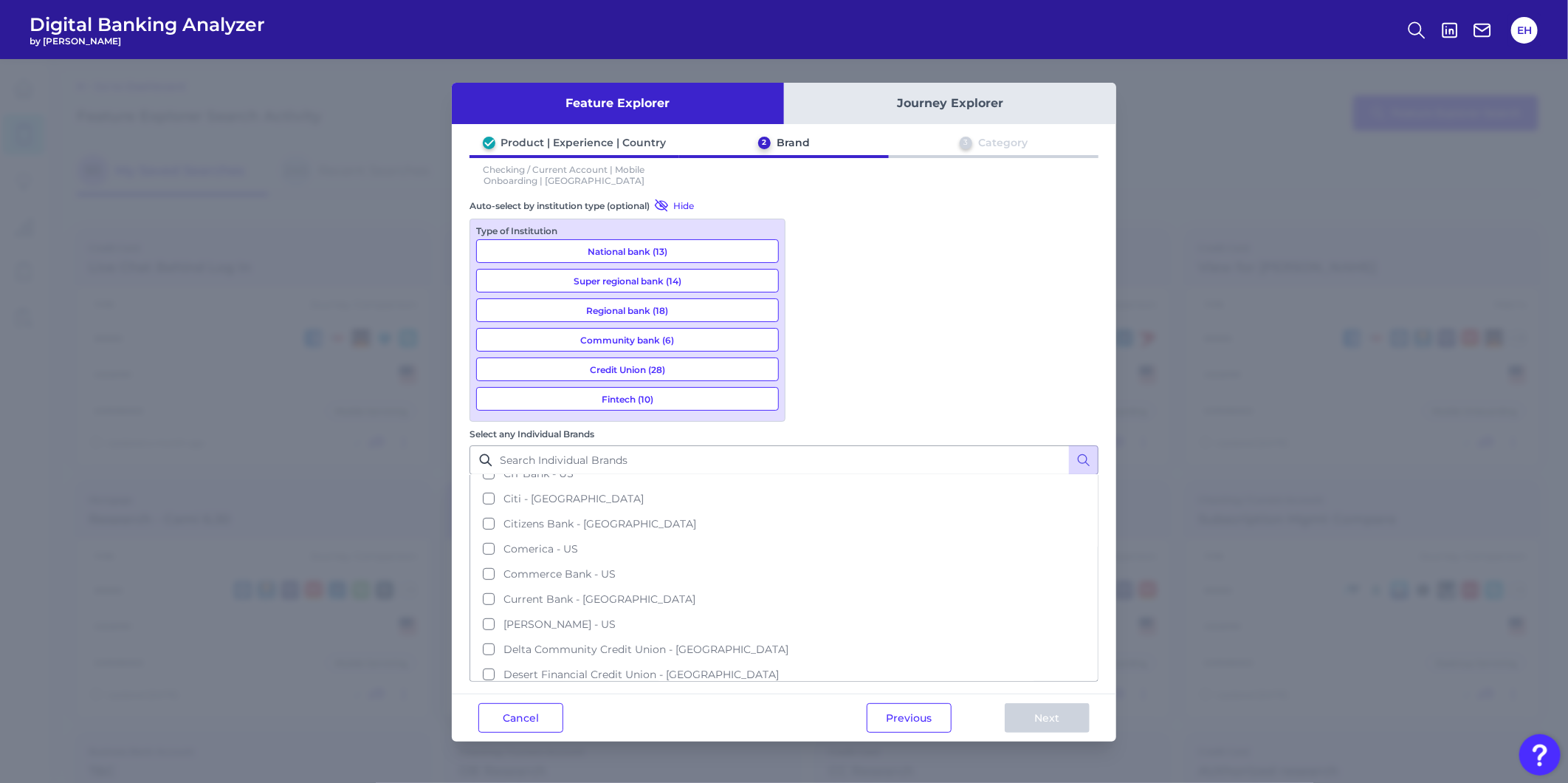
drag, startPoint x: 539, startPoint y: 478, endPoint x: 544, endPoint y: 489, distance: 12.1
click at [539, 703] on button "Cancel" at bounding box center [521, 717] width 85 height 30
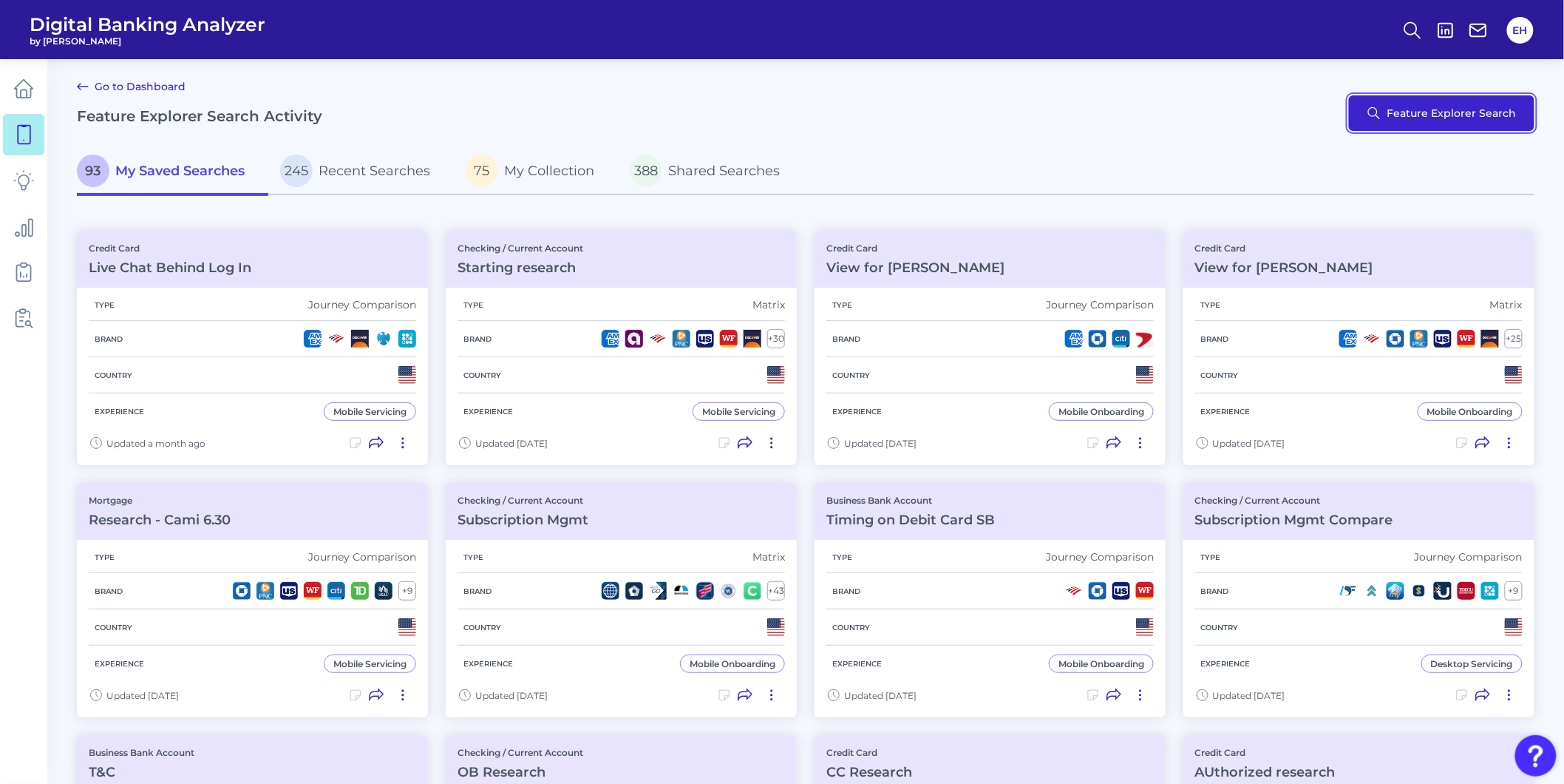
click at [1445, 104] on button "Feature Explorer Search" at bounding box center [1441, 113] width 185 height 35
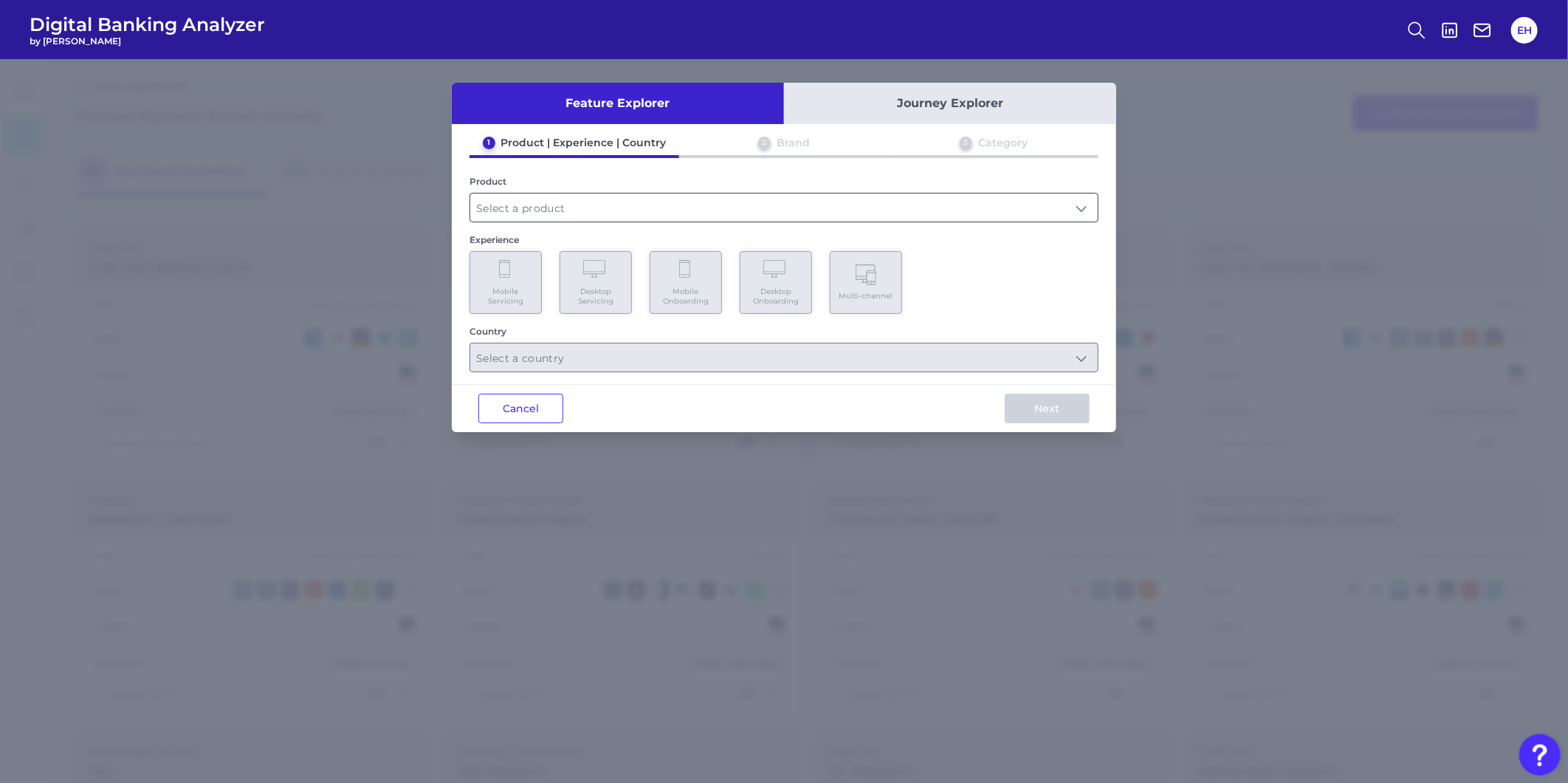
click at [596, 194] on input "text" at bounding box center [784, 207] width 628 height 28
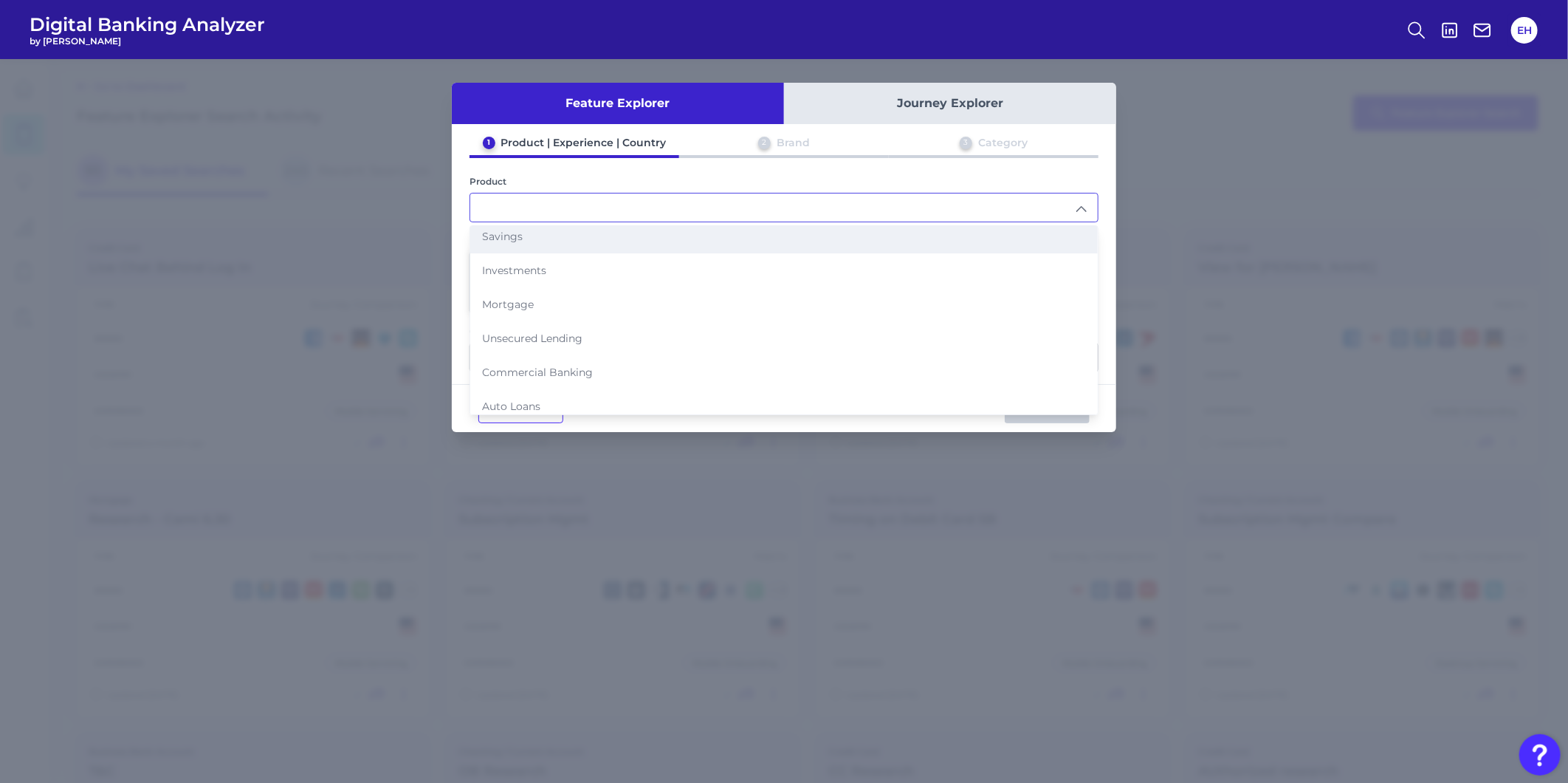
scroll to position [141, 0]
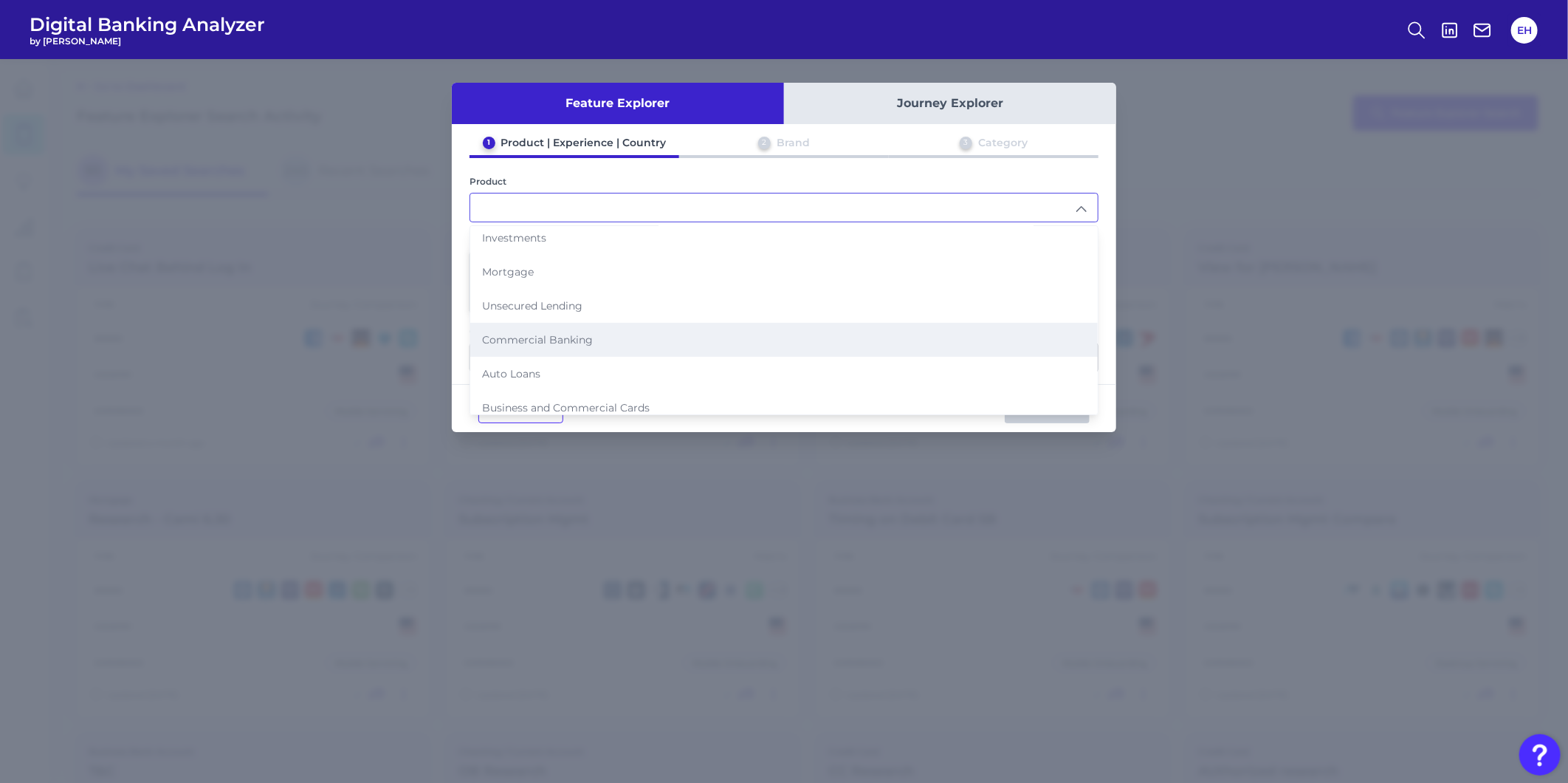
click at [580, 344] on li "Commercial Banking" at bounding box center [784, 339] width 628 height 34
type input "Commercial Banking"
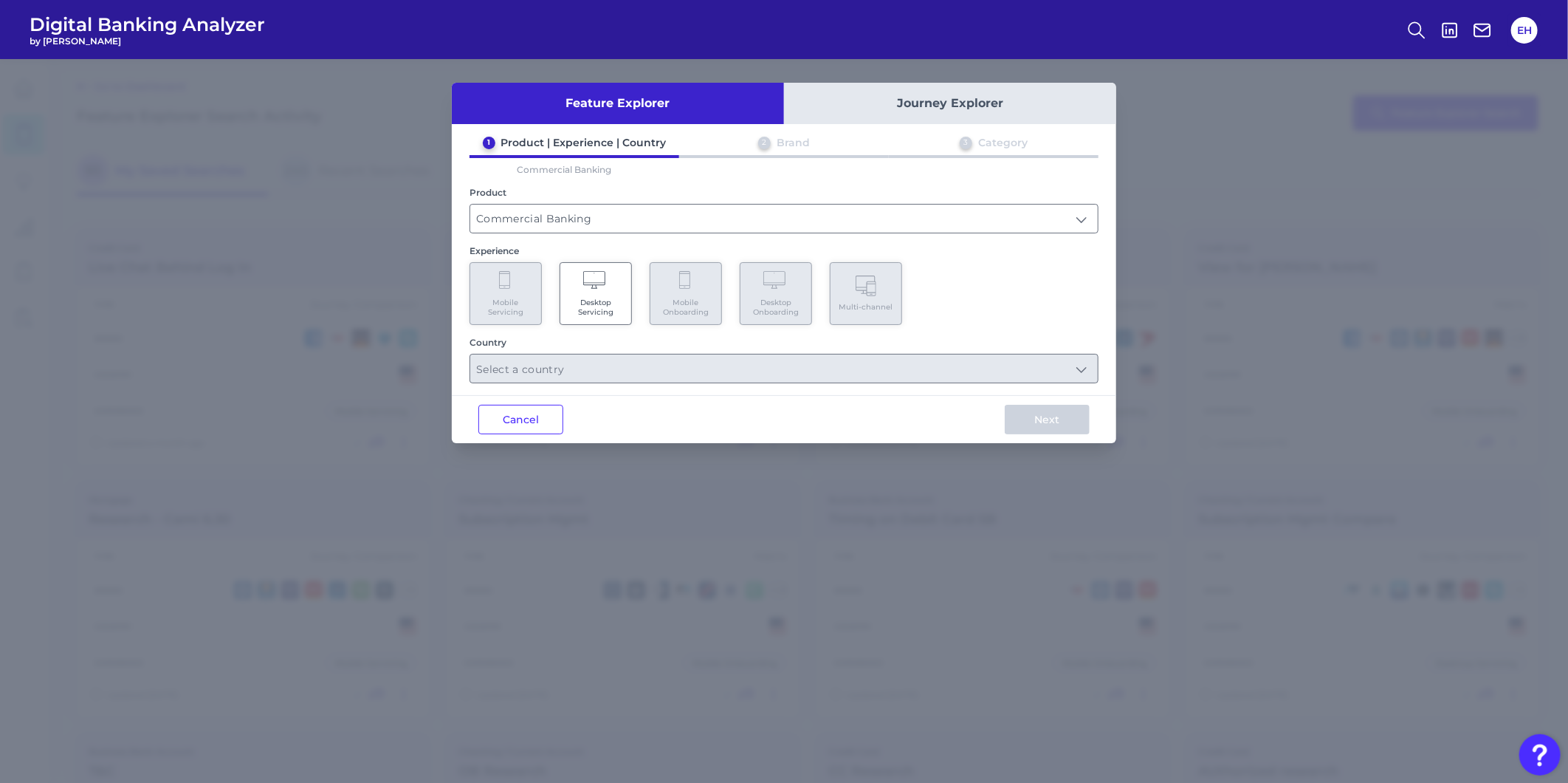
click at [582, 292] on Servicing "Desktop Servicing" at bounding box center [596, 293] width 72 height 62
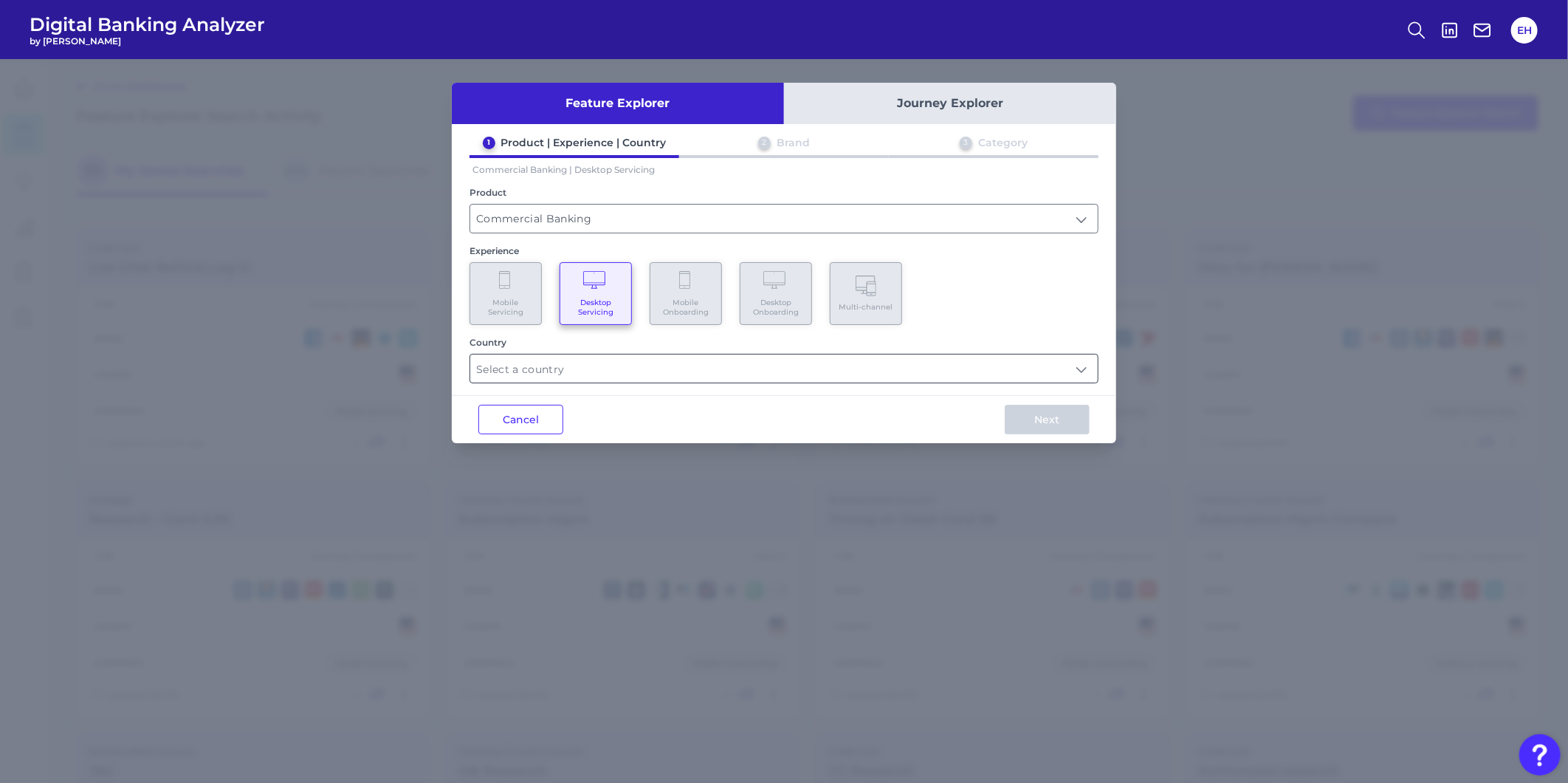
click at [576, 363] on input "text" at bounding box center [784, 368] width 628 height 28
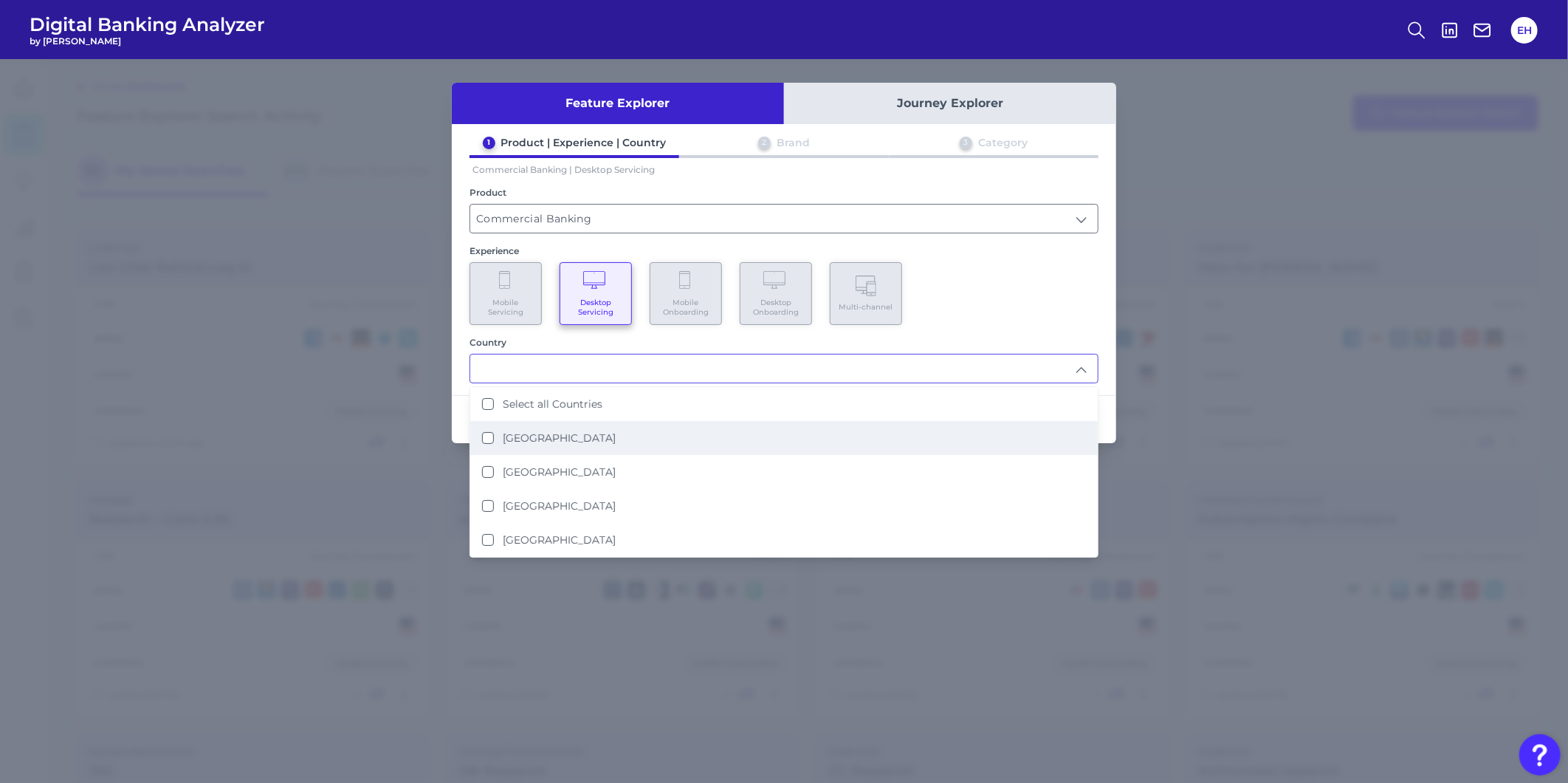
click at [573, 438] on li "[GEOGRAPHIC_DATA]" at bounding box center [784, 438] width 628 height 34
type input "[GEOGRAPHIC_DATA]"
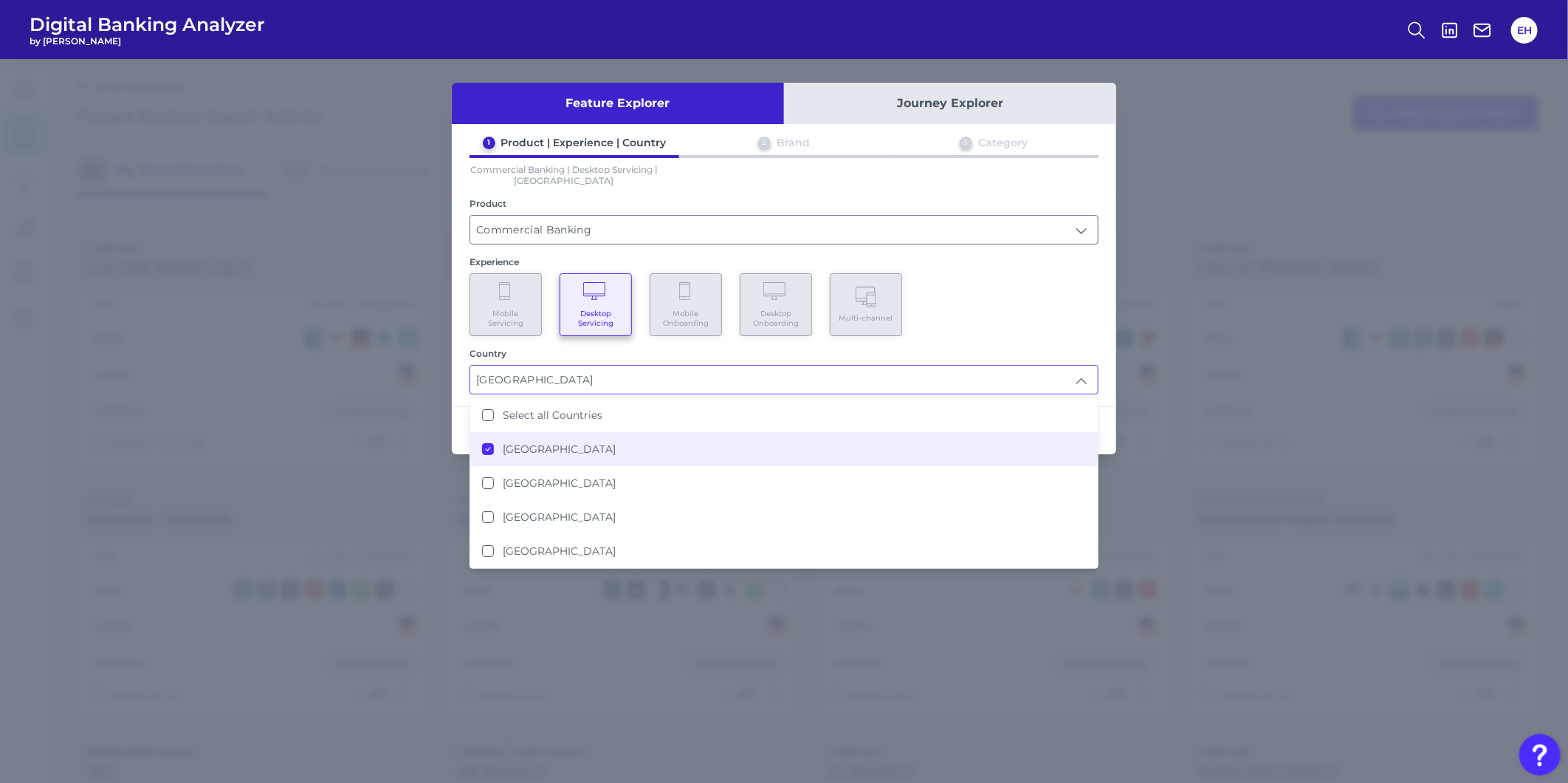
click at [1097, 327] on div "Mobile Servicing Desktop Servicing Mobile Onboarding Desktop Onboarding Multi-c…" at bounding box center [784, 304] width 629 height 62
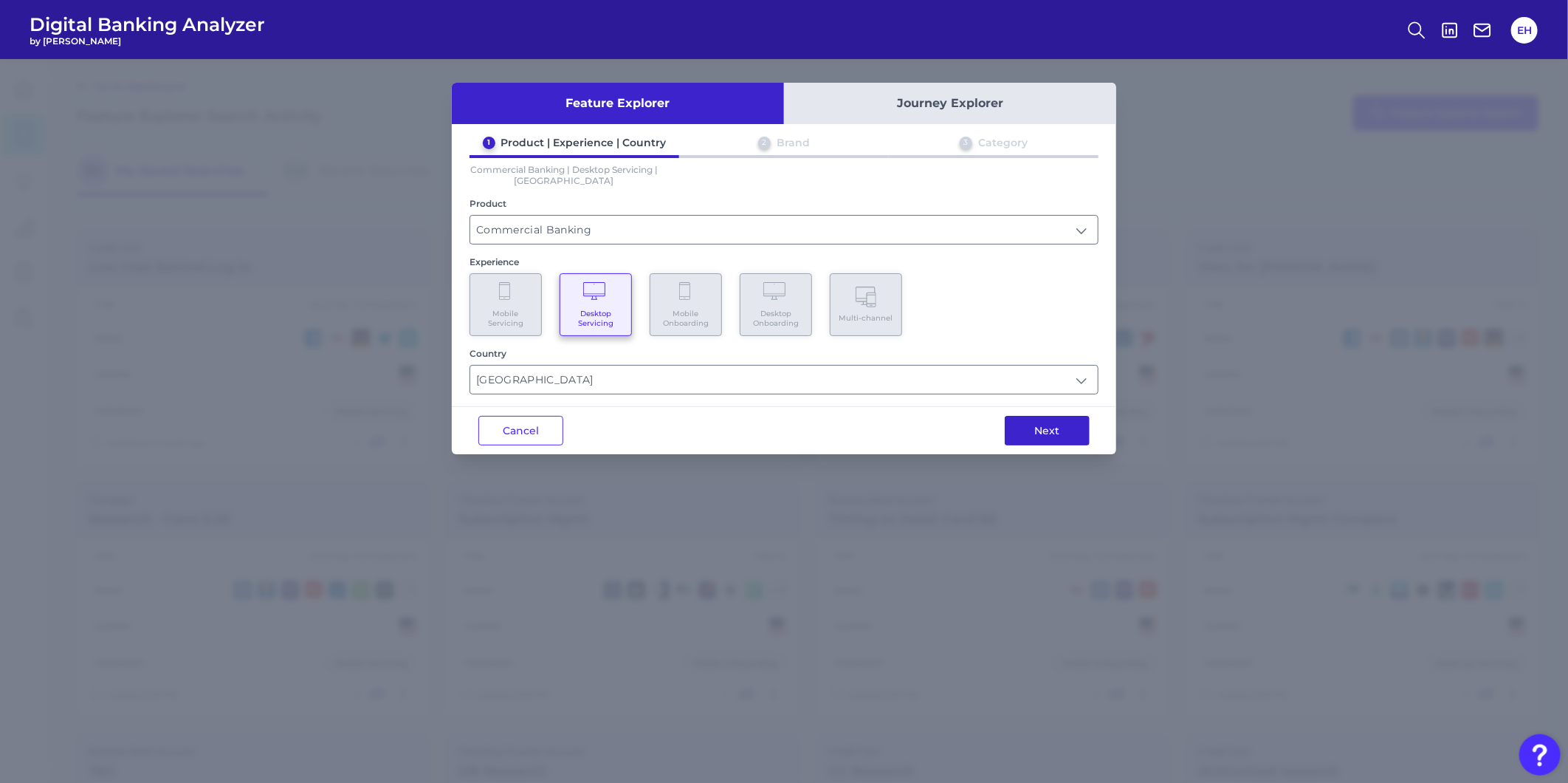
click at [1052, 423] on button "Next" at bounding box center [1047, 430] width 85 height 30
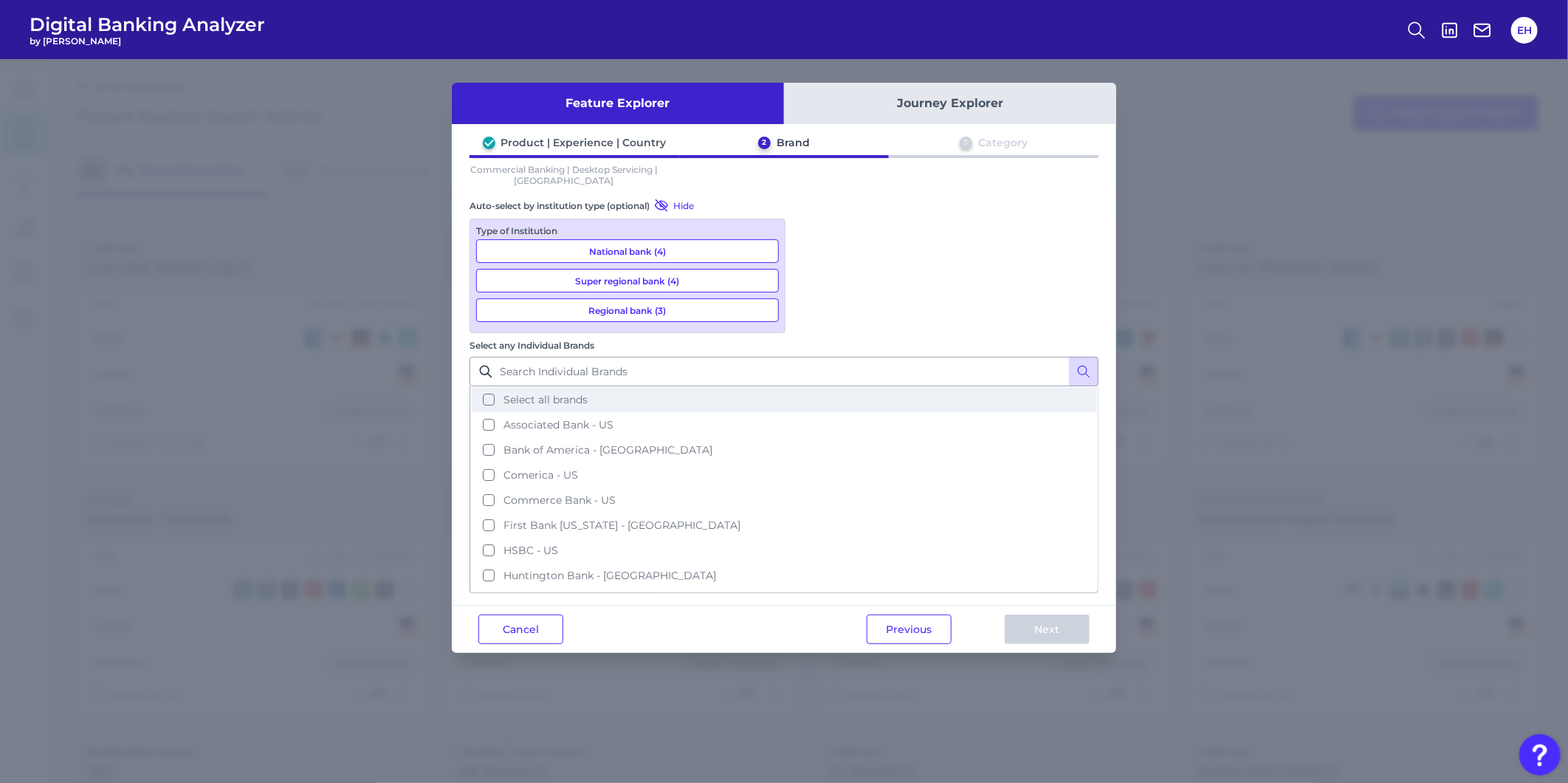
click at [958, 387] on button "Select all brands" at bounding box center [784, 399] width 626 height 25
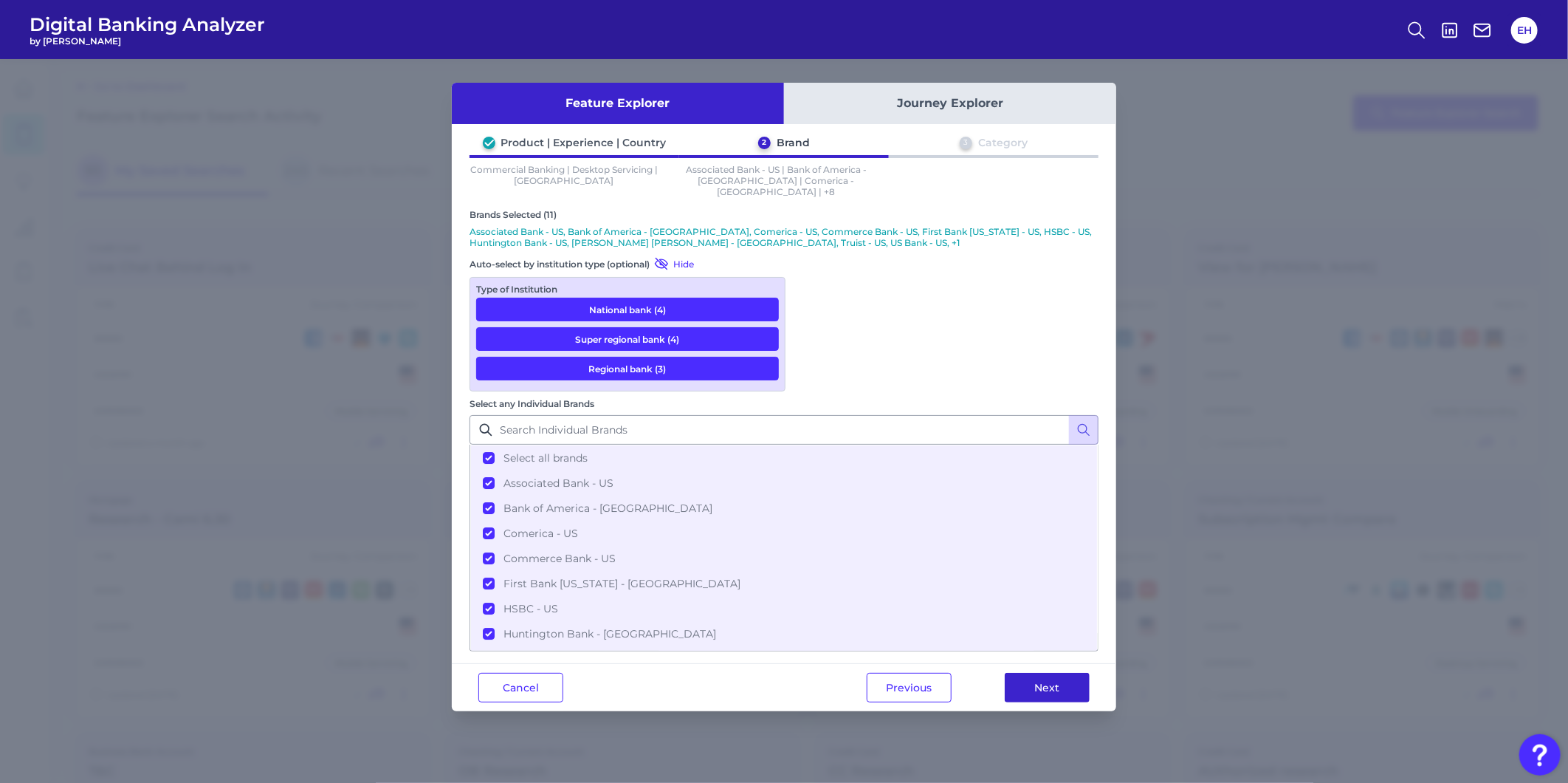
click at [1037, 673] on button "Next" at bounding box center [1047, 687] width 85 height 30
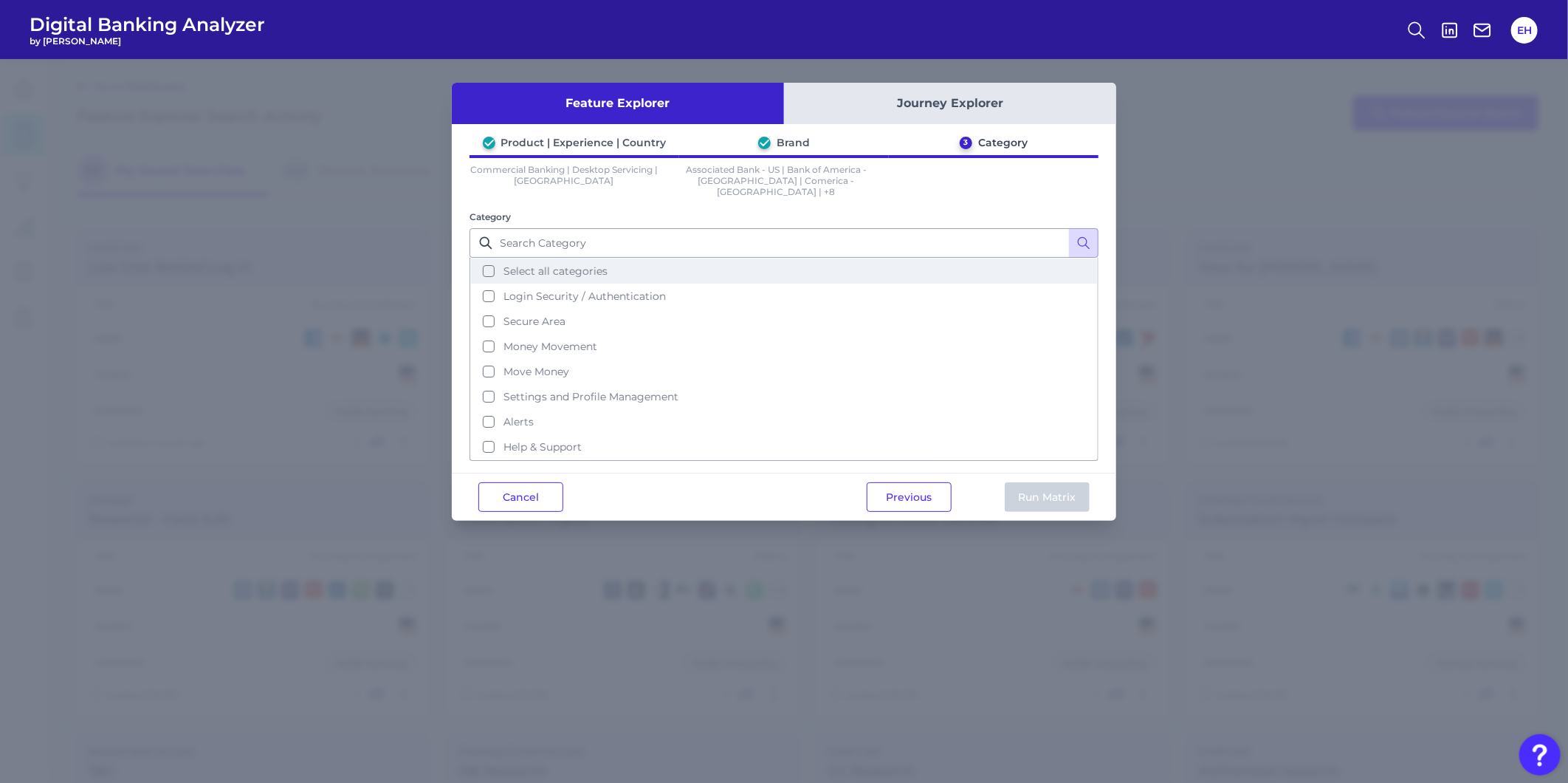
click at [535, 259] on button "Select all categories" at bounding box center [784, 271] width 626 height 25
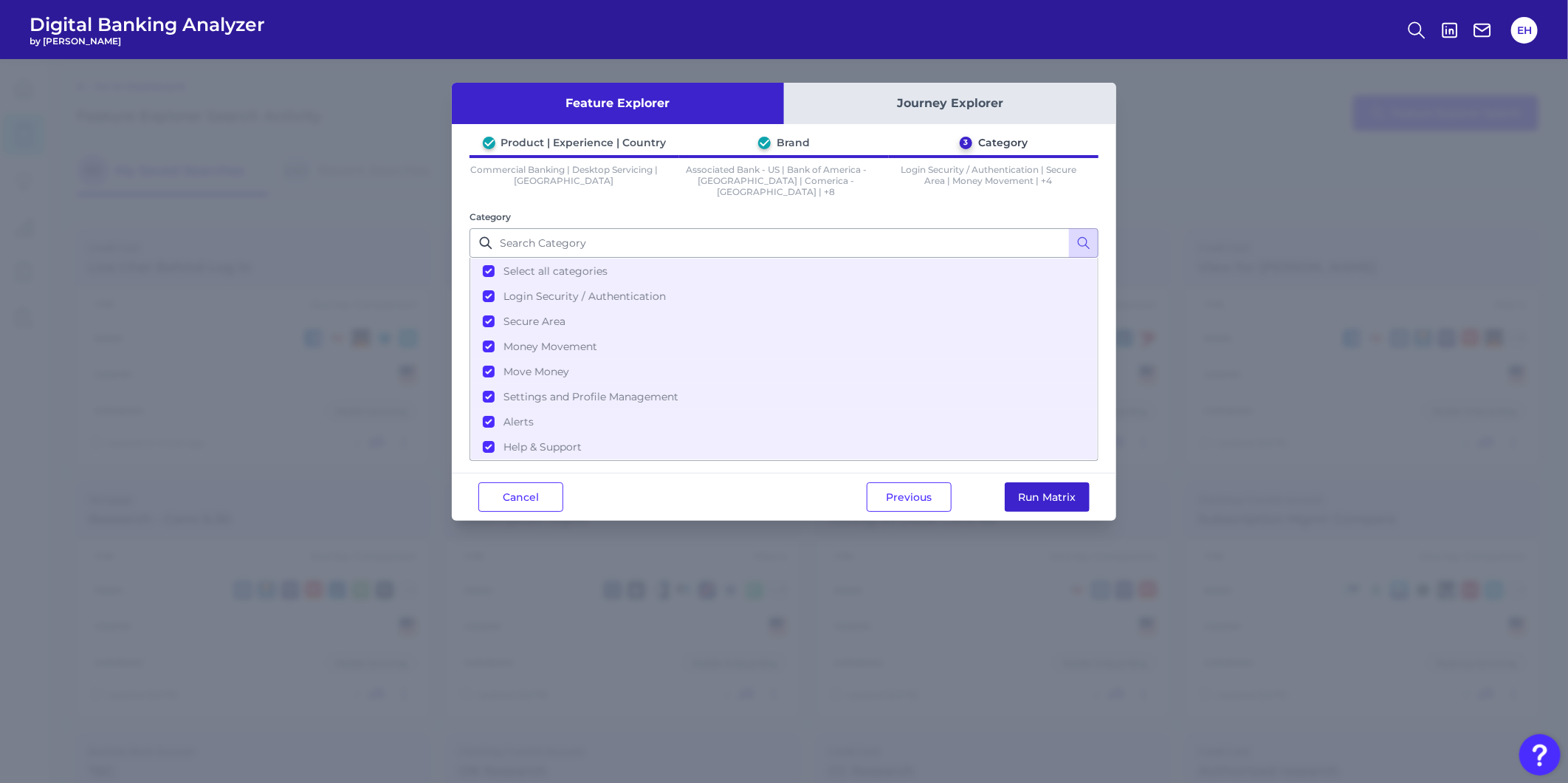
click at [1051, 482] on button "Run Matrix" at bounding box center [1047, 496] width 85 height 30
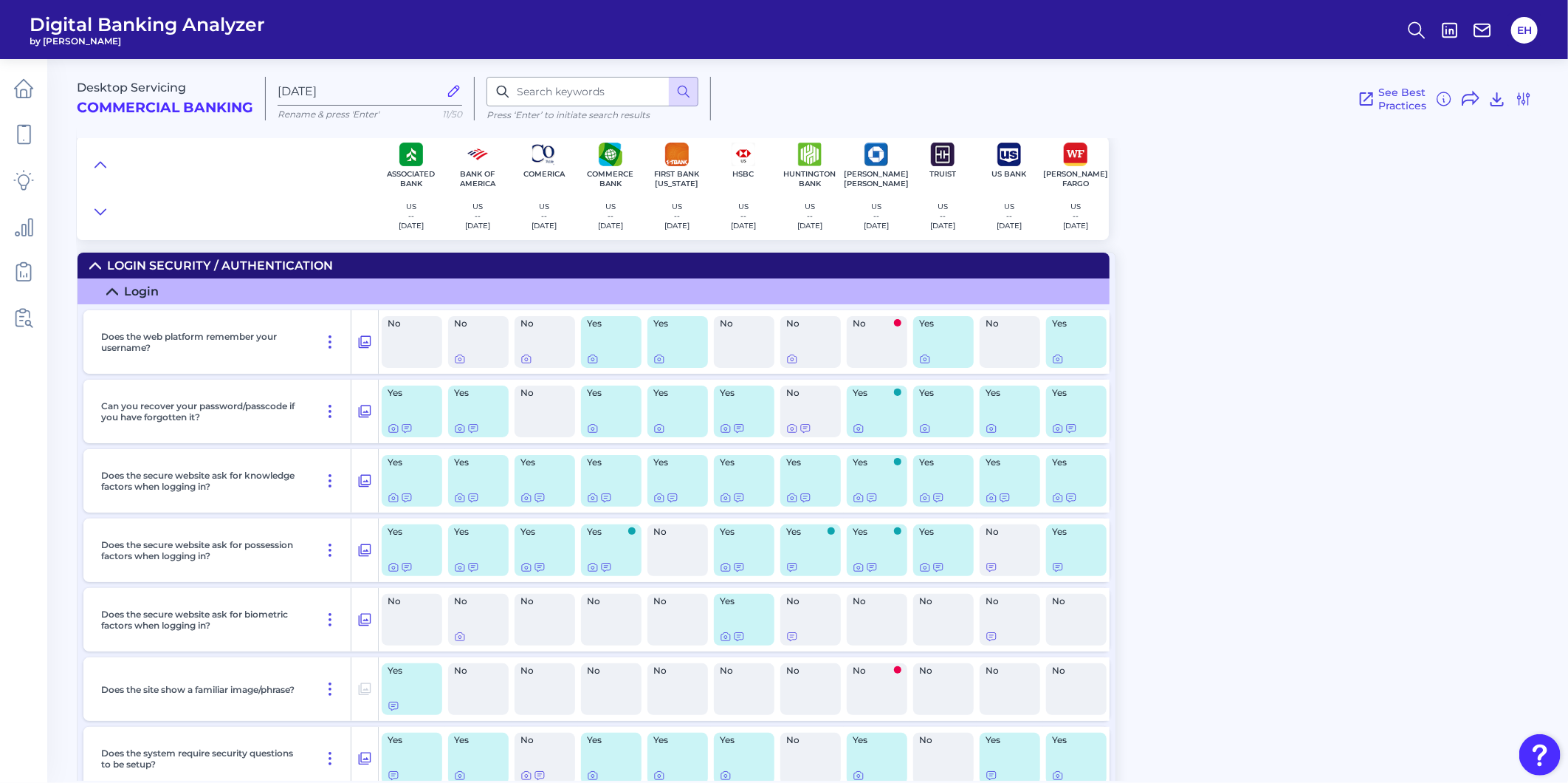
click at [97, 270] on icon at bounding box center [95, 266] width 12 height 12
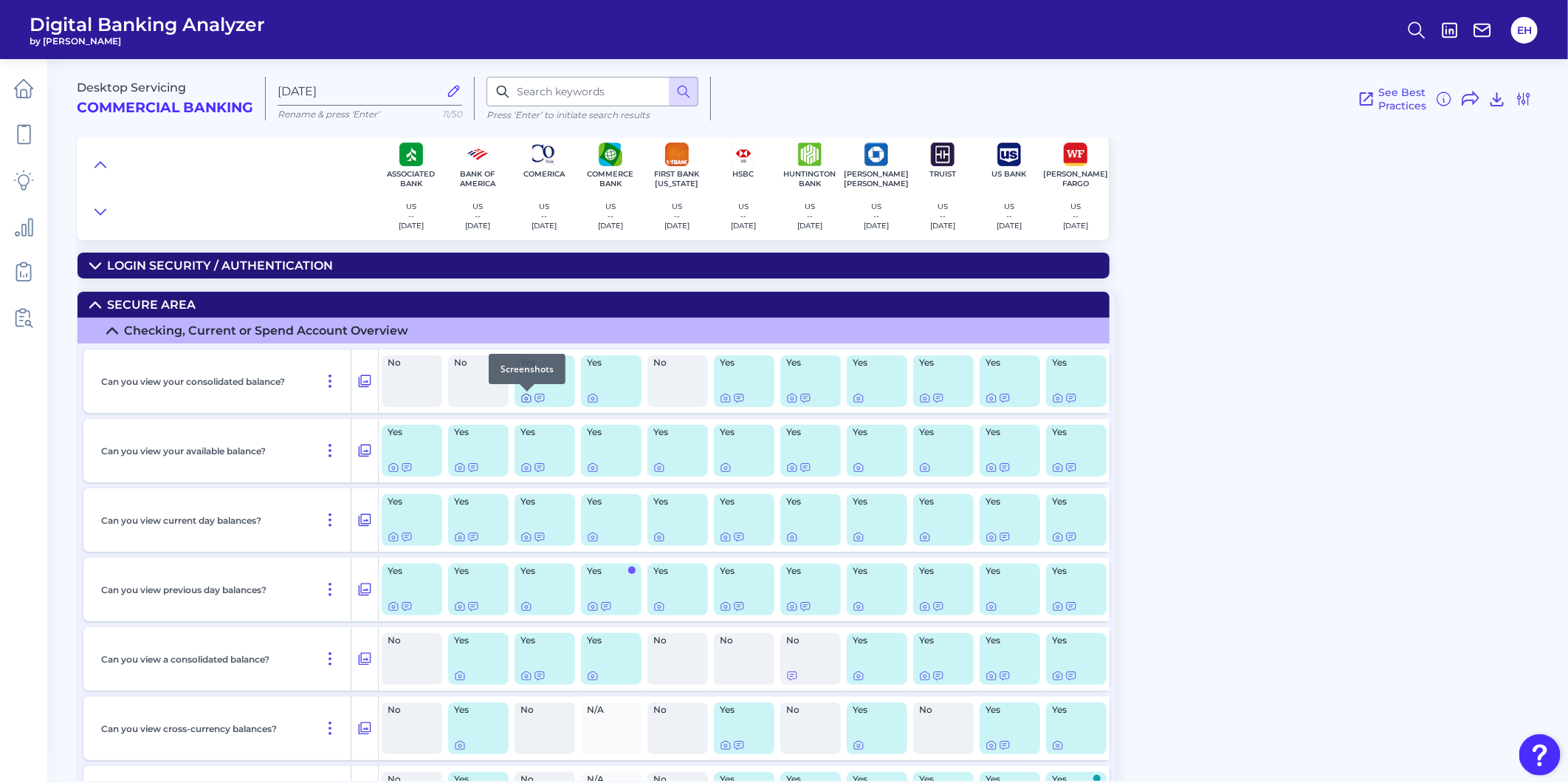
click at [527, 401] on icon at bounding box center [526, 398] width 12 height 12
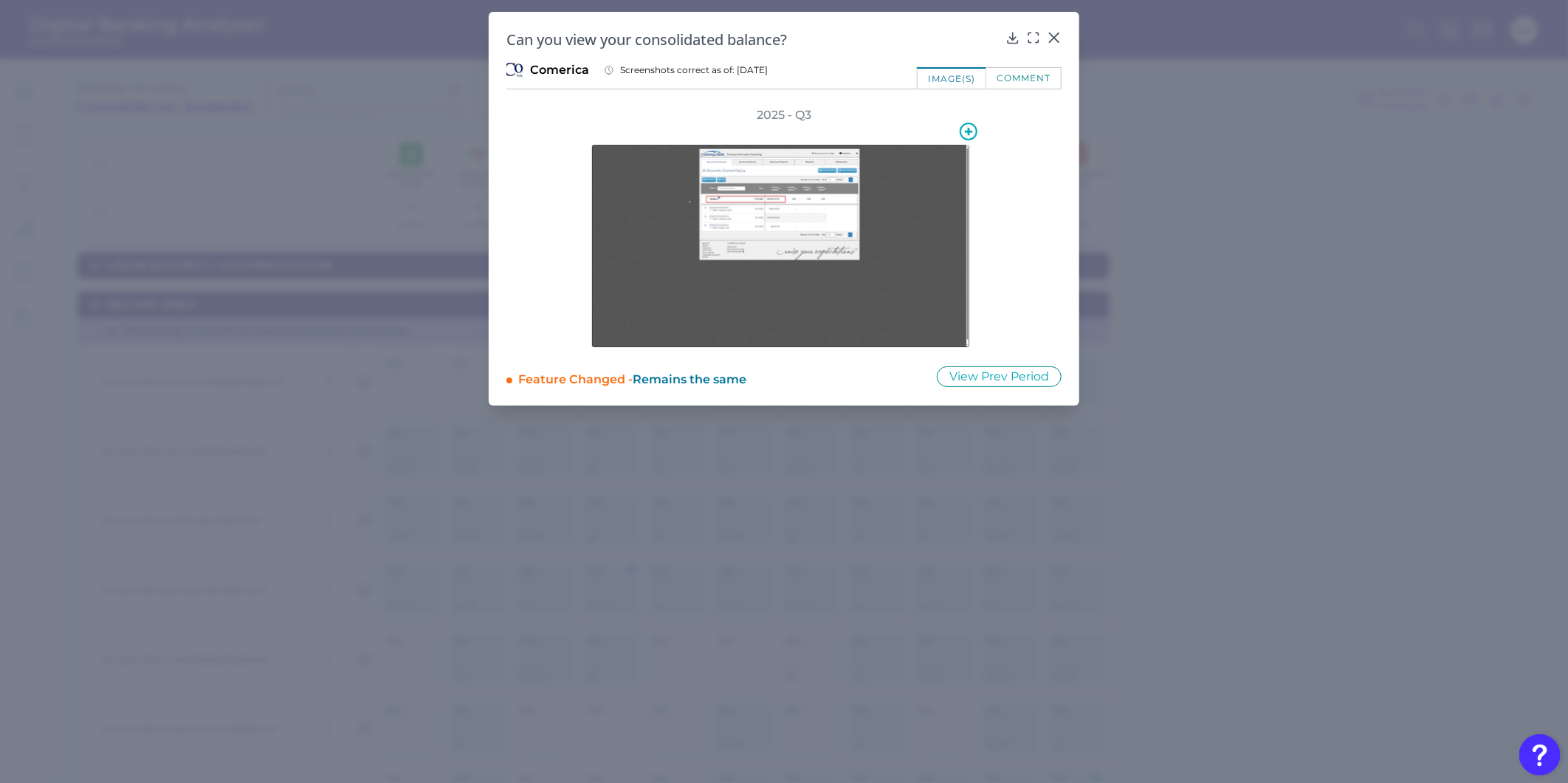
click at [775, 225] on img at bounding box center [780, 246] width 379 height 204
click at [1052, 41] on div at bounding box center [1054, 48] width 14 height 14
click at [1053, 38] on icon at bounding box center [1053, 37] width 9 height 9
